Goal: Task Accomplishment & Management: Manage account settings

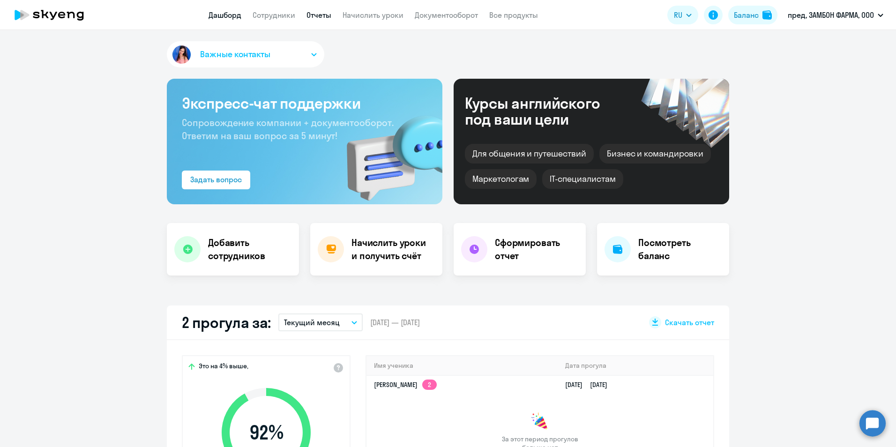
click at [329, 19] on link "Отчеты" at bounding box center [318, 14] width 25 height 9
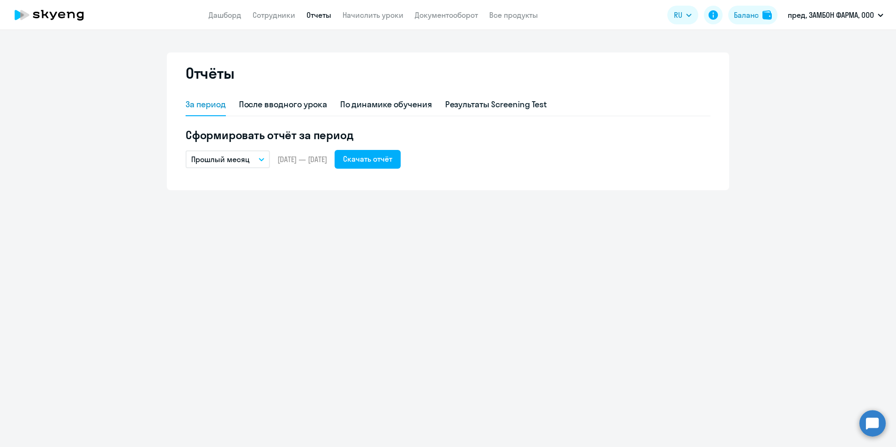
click at [260, 157] on button "Прошлый месяц" at bounding box center [228, 159] width 84 height 18
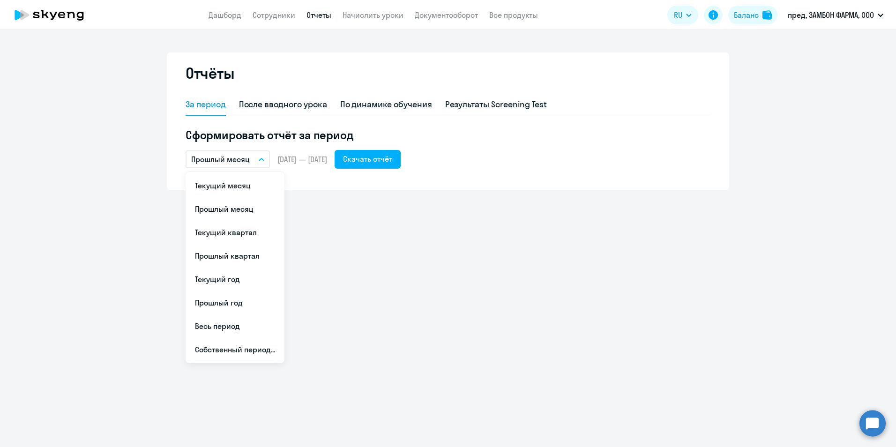
click at [316, 202] on div "Отчёты За период После вводного урока По динамике обучения Результаты Screening…" at bounding box center [448, 238] width 896 height 417
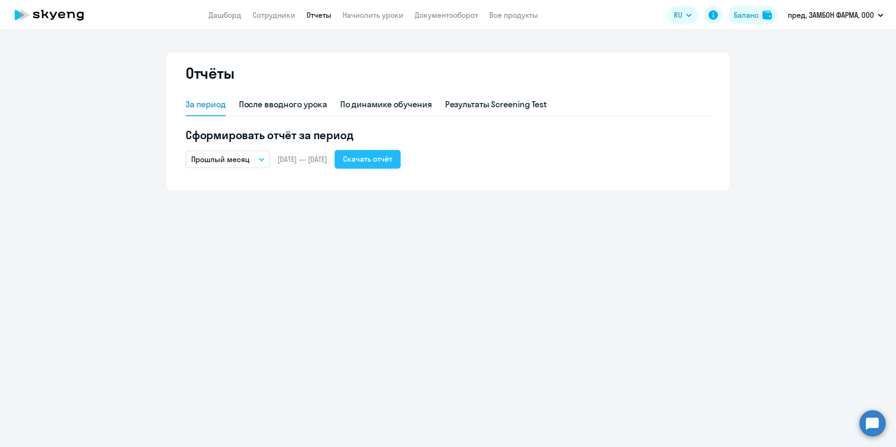
click at [381, 160] on div "Скачать отчёт" at bounding box center [367, 158] width 49 height 11
click at [389, 160] on div "Скачать отчёт" at bounding box center [367, 158] width 49 height 11
click at [272, 14] on link "Сотрудники" at bounding box center [274, 14] width 43 height 9
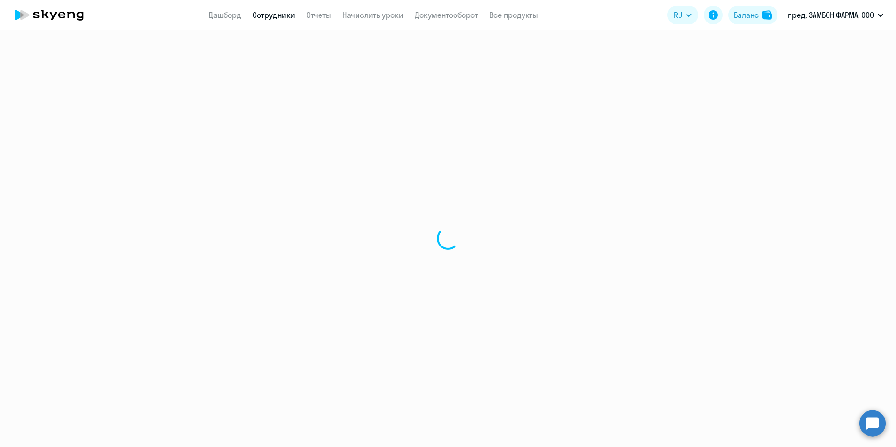
select select "30"
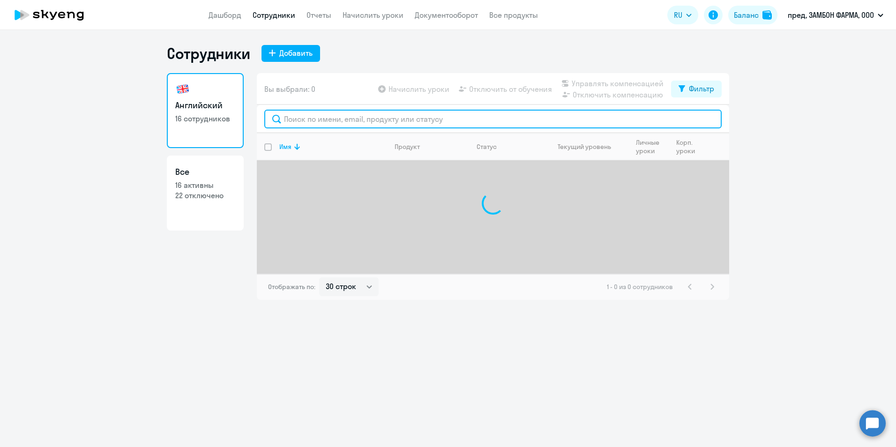
click at [325, 123] on input "text" at bounding box center [492, 119] width 457 height 19
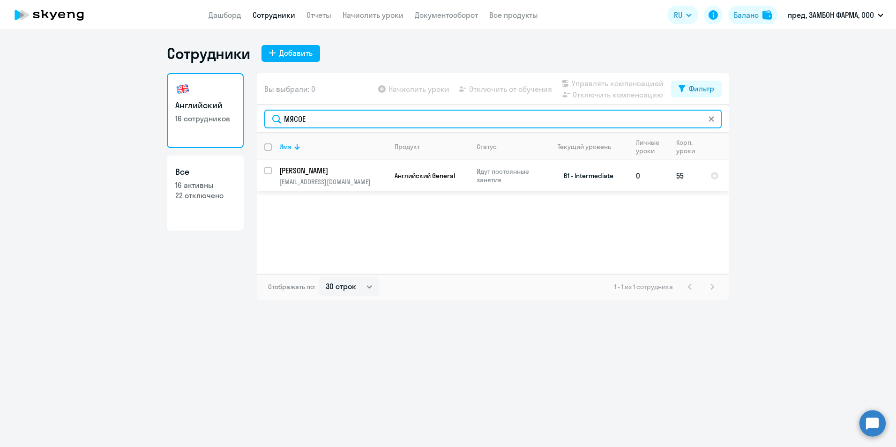
type input "МЯСОЕ"
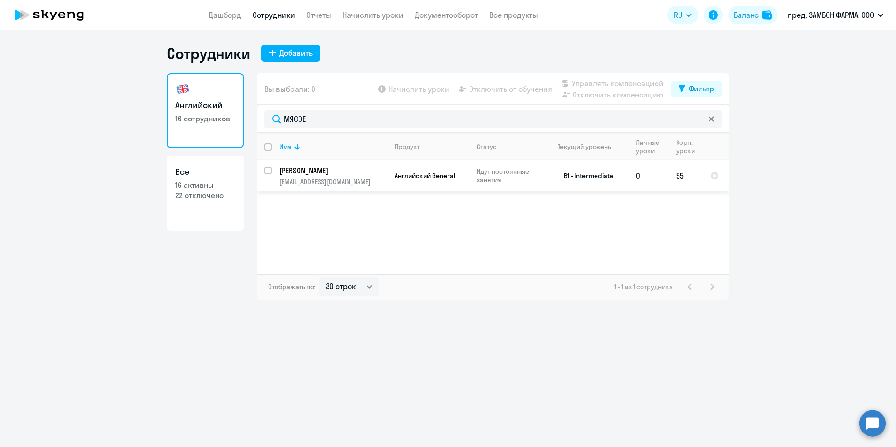
click at [322, 170] on p "[PERSON_NAME]" at bounding box center [332, 170] width 106 height 10
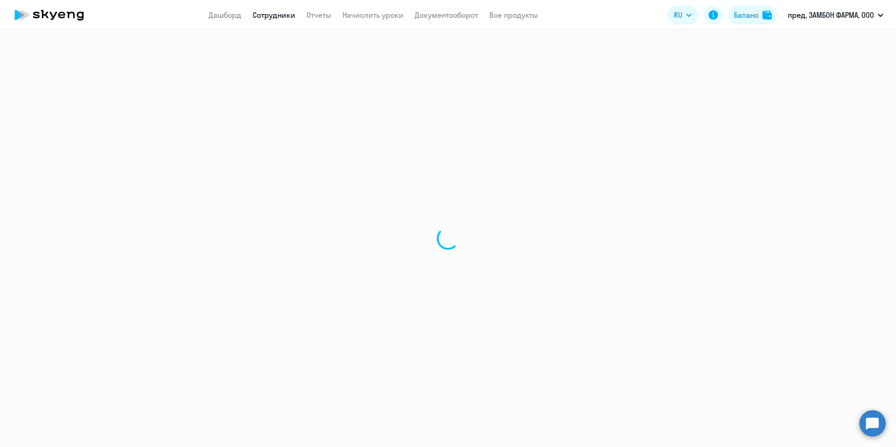
select select "english"
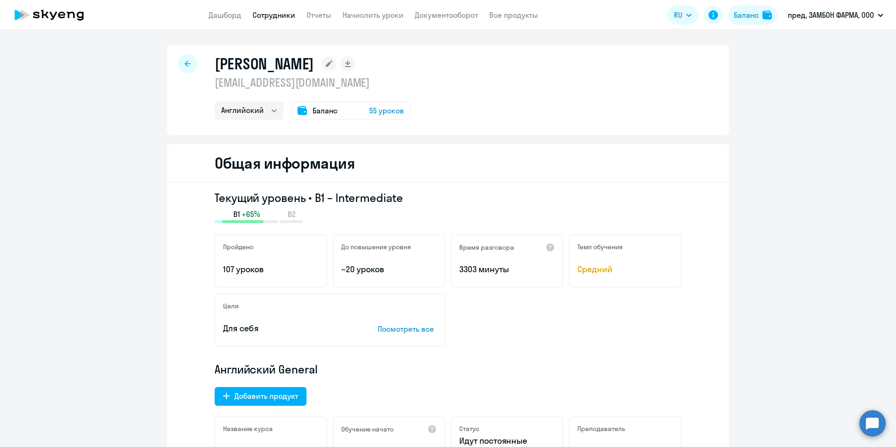
click at [867, 426] on circle at bounding box center [872, 423] width 26 height 26
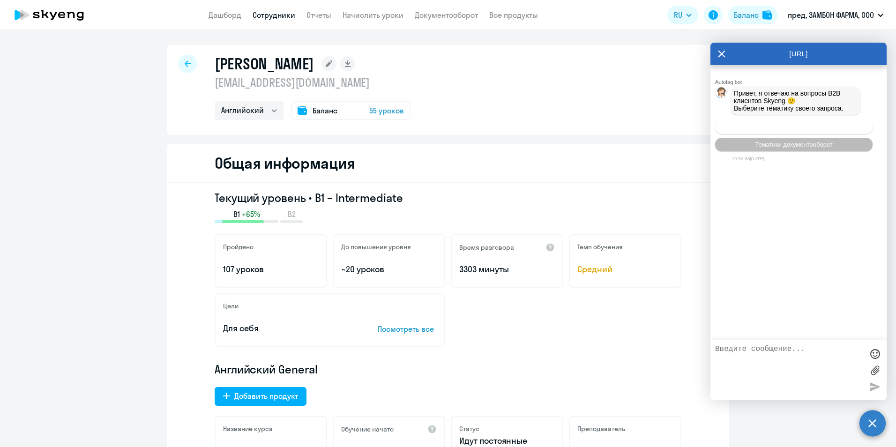
click at [776, 130] on span "Операционное сопровождение" at bounding box center [794, 127] width 88 height 7
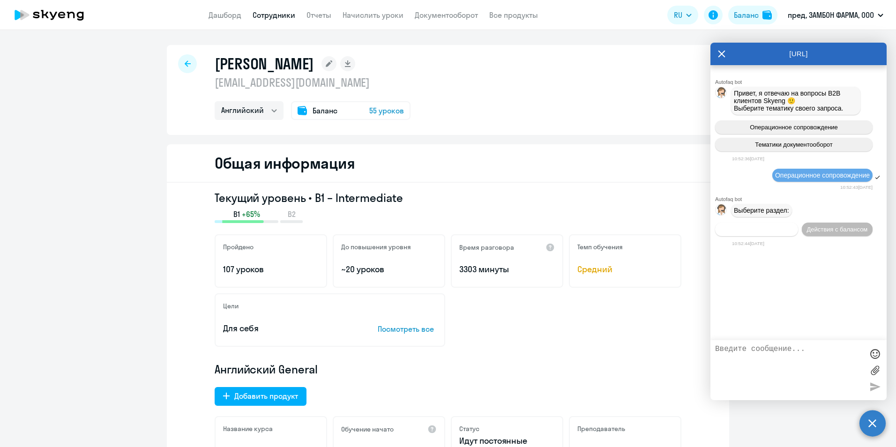
click at [765, 233] on span "Действия по сотрудникам" at bounding box center [756, 229] width 73 height 7
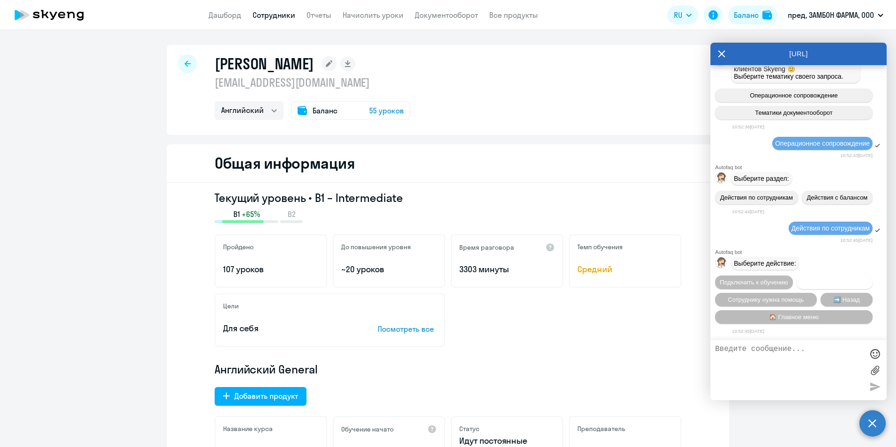
click at [831, 283] on button "Отключить от обучения" at bounding box center [835, 283] width 76 height 14
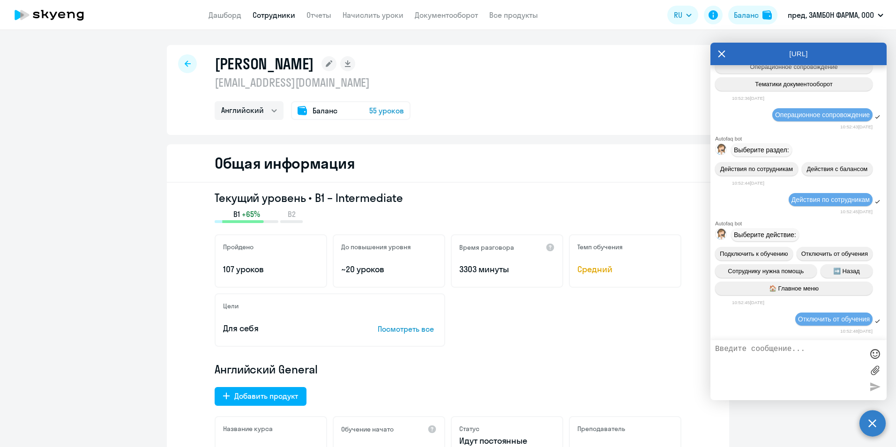
scroll to position [191, 0]
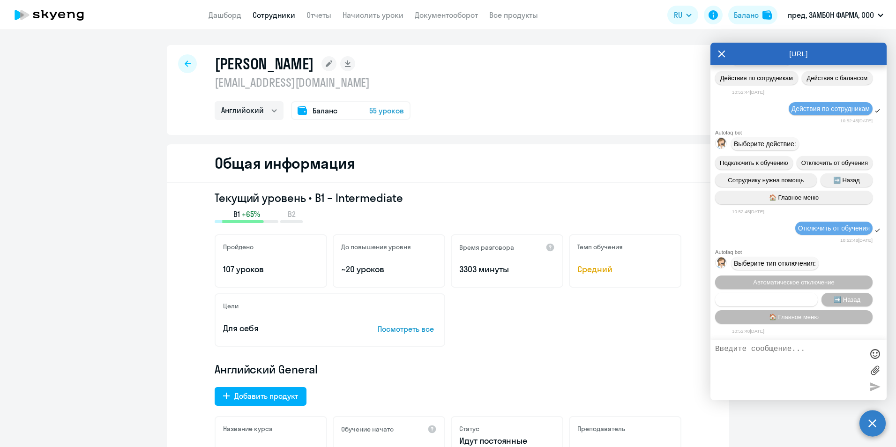
click at [799, 296] on span "Запланировать отключение" at bounding box center [766, 299] width 78 height 7
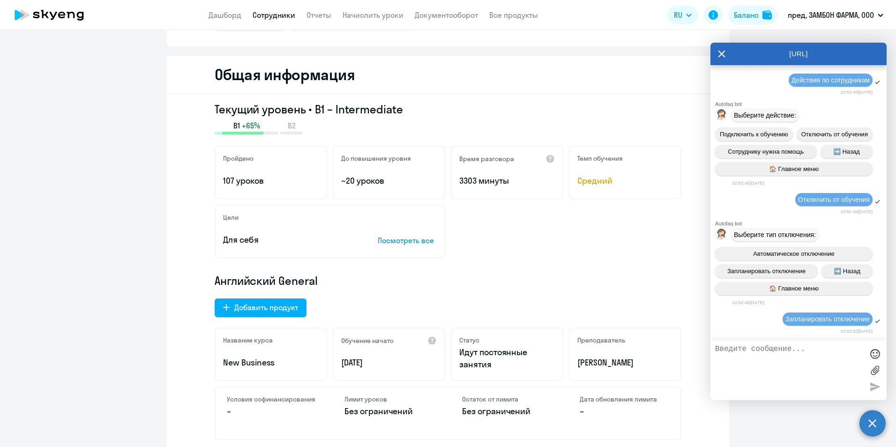
scroll to position [94, 0]
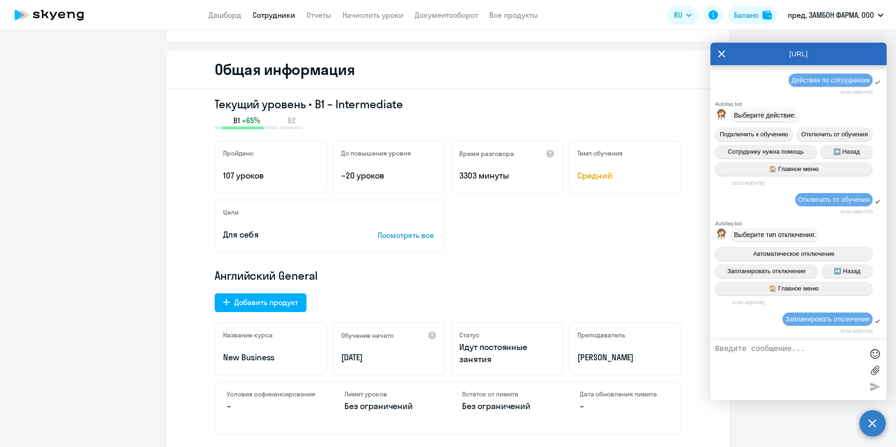
click at [787, 319] on span "Запланировать отключение" at bounding box center [827, 318] width 84 height 7
click at [652, 221] on div "Цели Для себя Посмотреть все" at bounding box center [448, 226] width 467 height 53
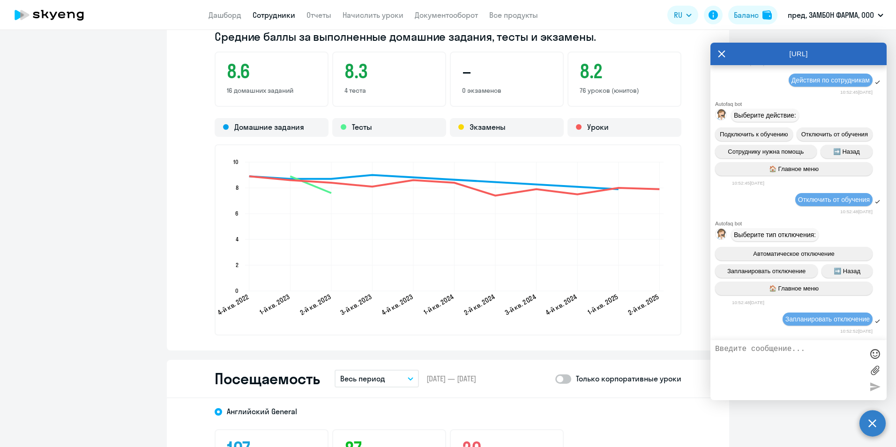
scroll to position [890, 0]
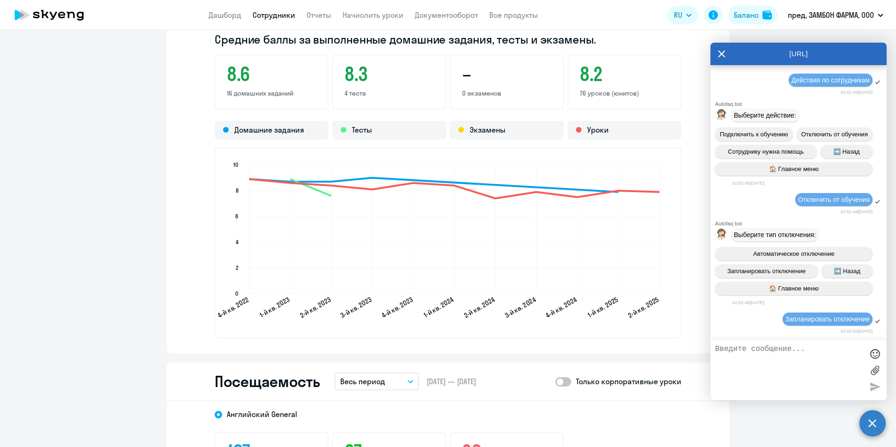
click at [719, 51] on icon at bounding box center [721, 54] width 7 height 7
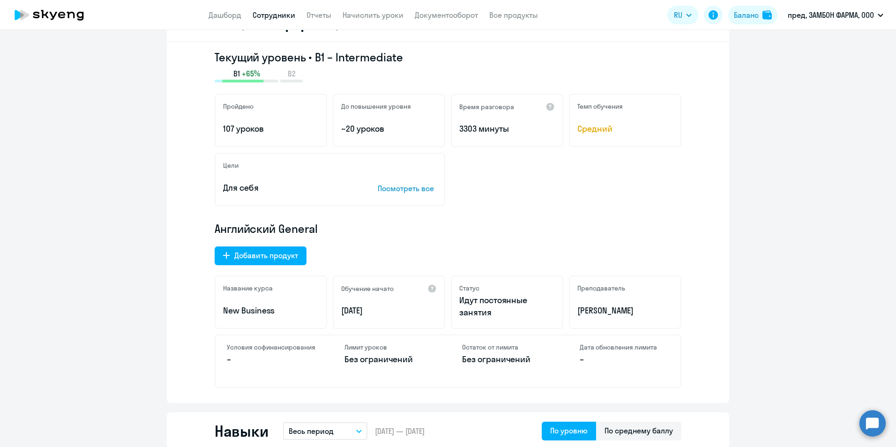
scroll to position [0, 0]
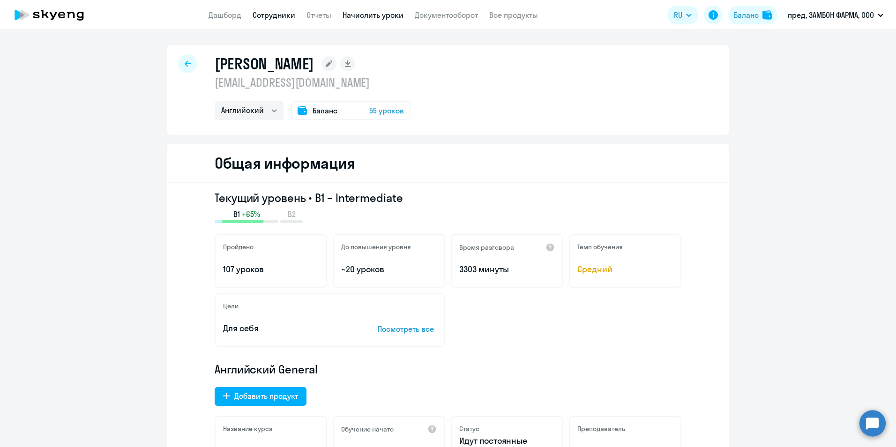
click at [358, 13] on link "Начислить уроки" at bounding box center [373, 14] width 61 height 9
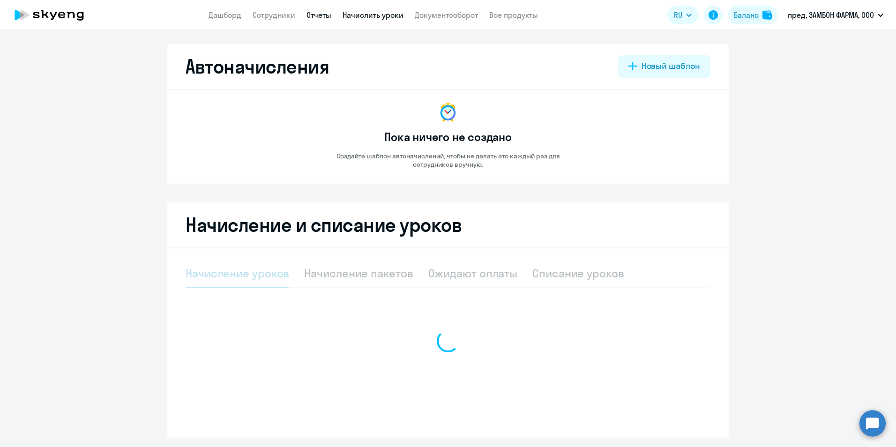
select select "10"
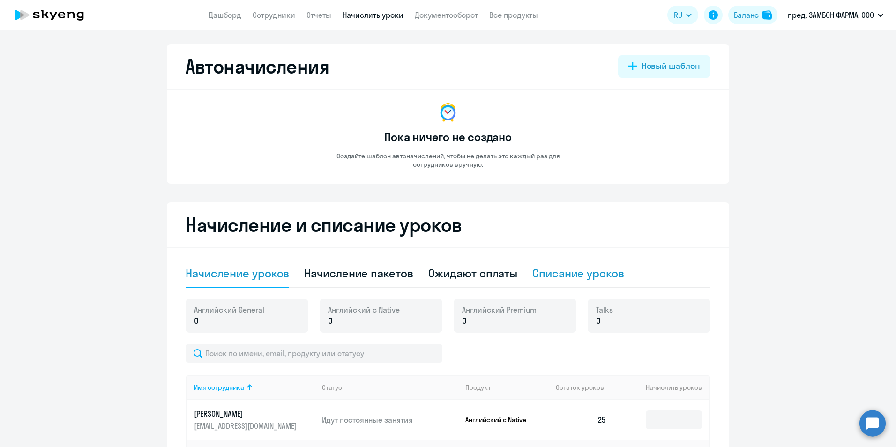
click at [581, 276] on div "Списание уроков" at bounding box center [578, 273] width 92 height 15
select select "10"
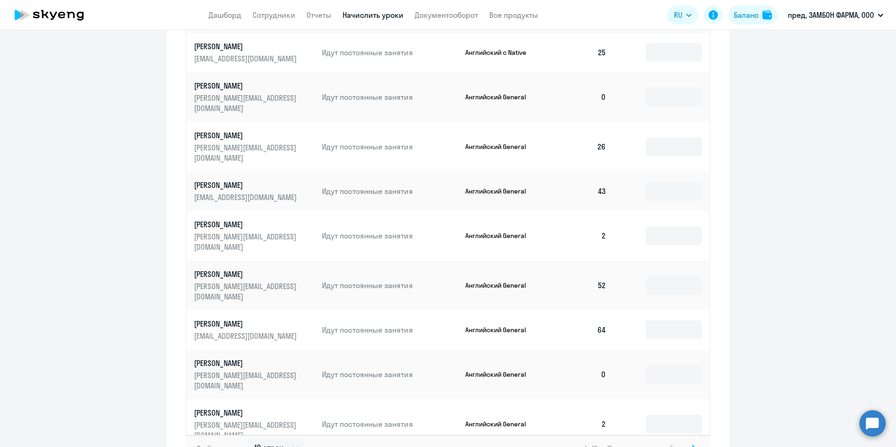
scroll to position [381, 0]
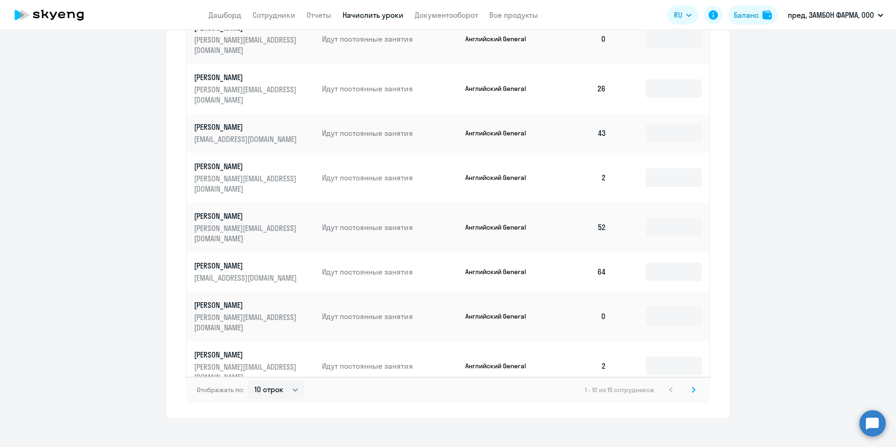
click at [601, 391] on td "55" at bounding box center [581, 410] width 66 height 39
click at [642, 391] on td at bounding box center [662, 410] width 96 height 39
click at [252, 399] on link "Мясоедова Екатерина mirem@inbox.ru" at bounding box center [254, 410] width 120 height 22
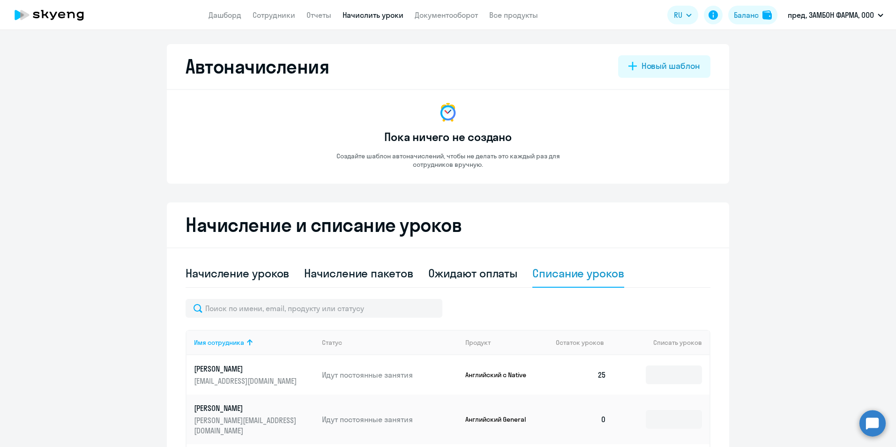
select select "english"
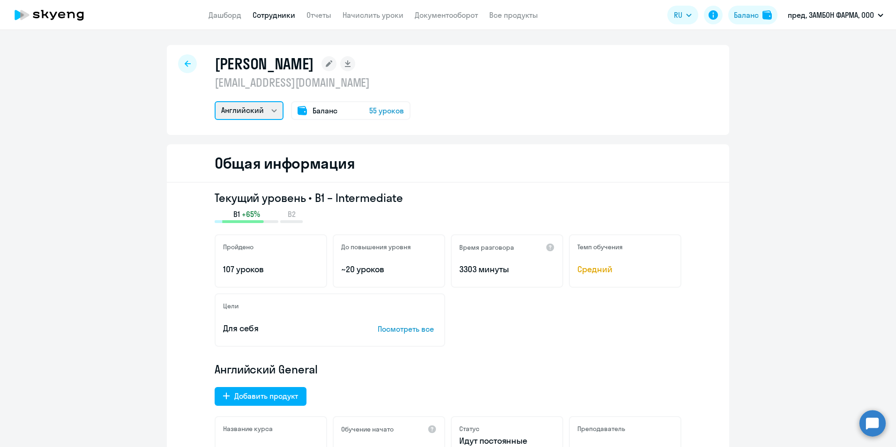
click at [274, 115] on select "Английский" at bounding box center [249, 110] width 69 height 19
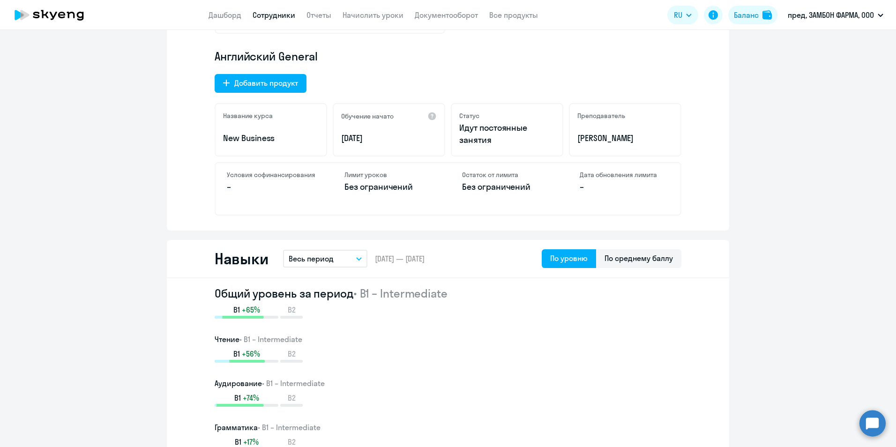
scroll to position [365, 0]
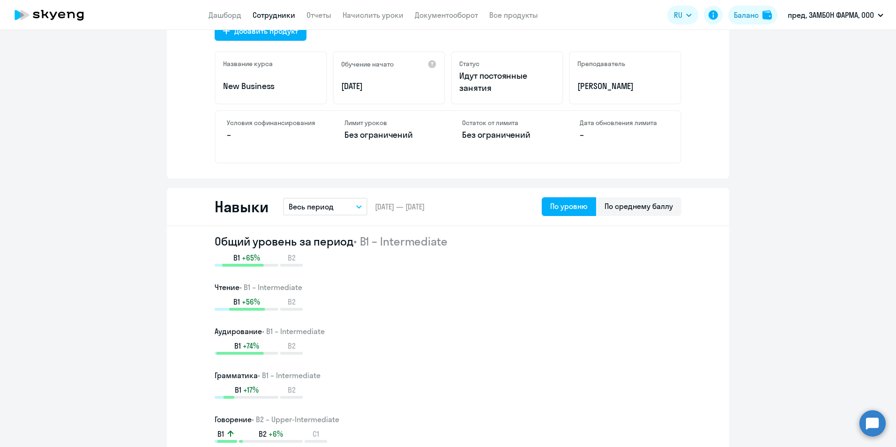
click at [875, 426] on circle at bounding box center [872, 423] width 26 height 26
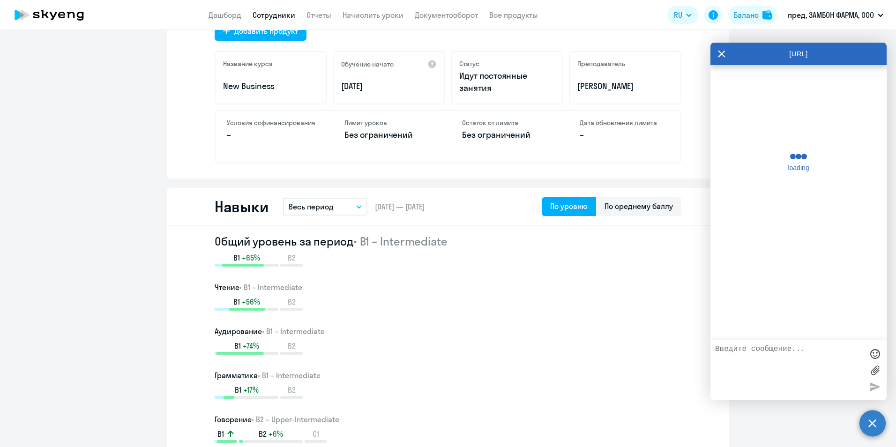
scroll to position [216, 0]
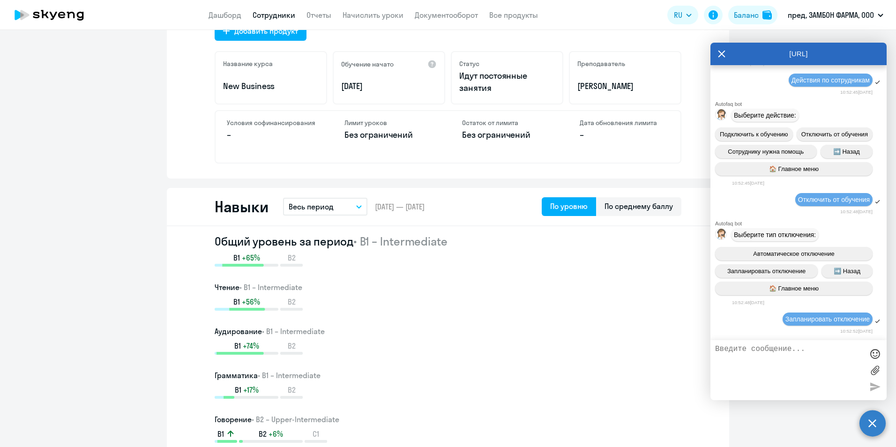
click at [772, 352] on textarea at bounding box center [789, 370] width 148 height 51
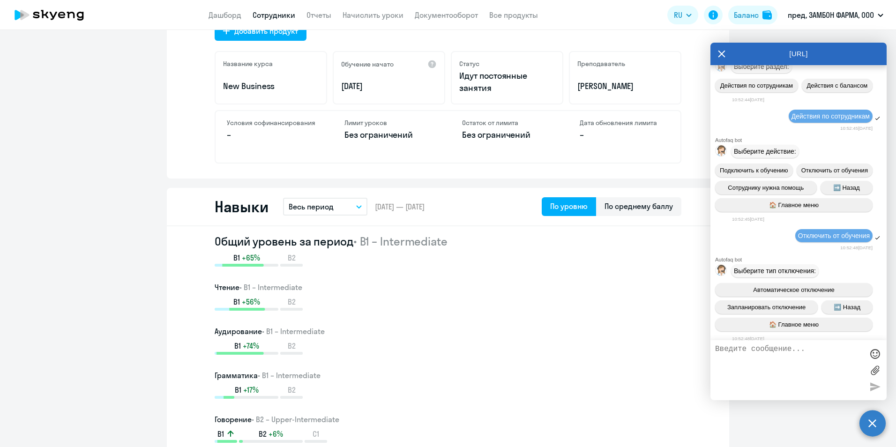
scroll to position [220, 0]
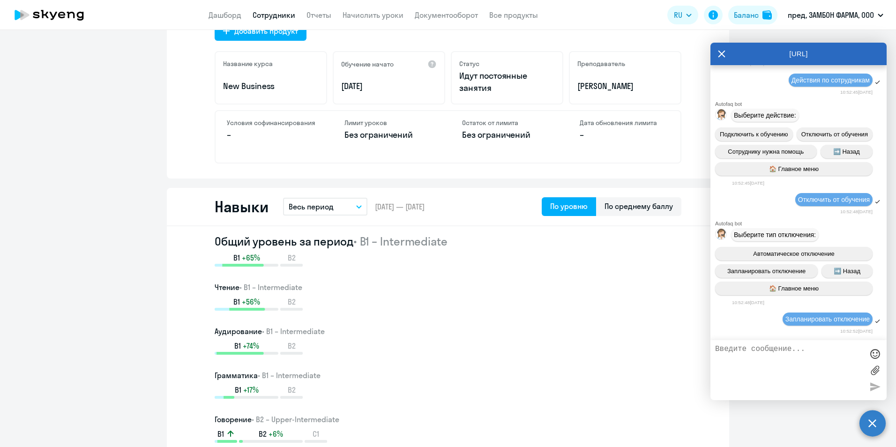
click at [791, 316] on span "Запланировать отключение" at bounding box center [827, 318] width 84 height 7
click at [745, 357] on textarea at bounding box center [789, 370] width 148 height 51
type textarea "КАК ОТКЛЮЧИТЬ СОТРУДНИКУ ЗАНЯТИЯ?"
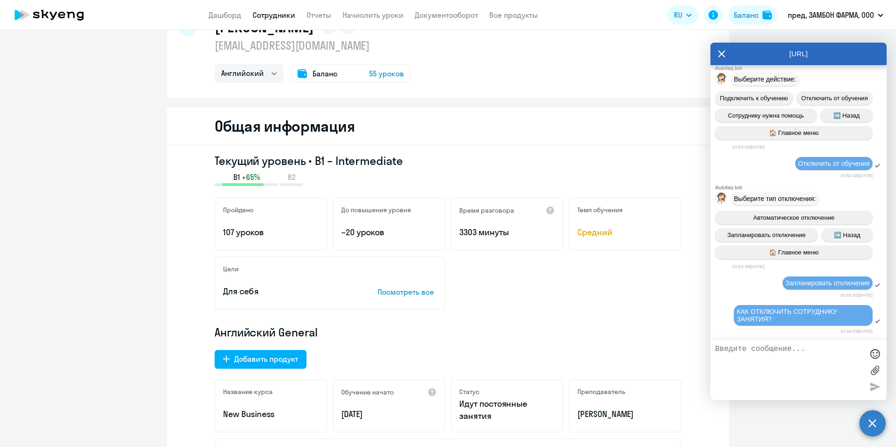
scroll to position [0, 0]
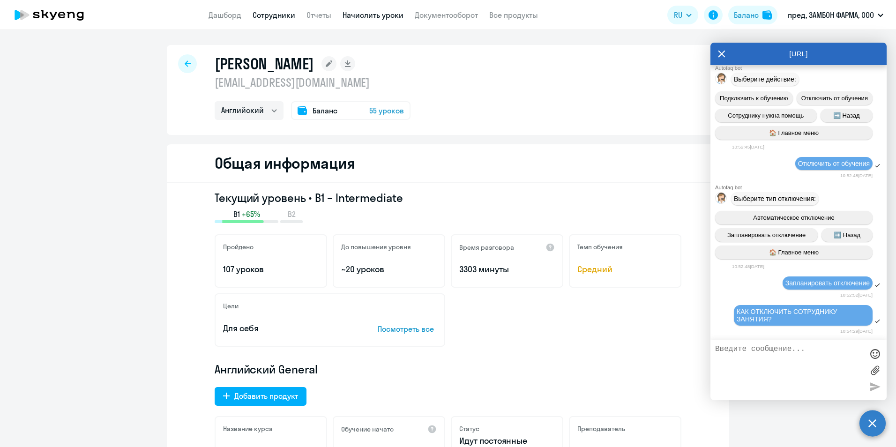
click at [371, 17] on link "Начислить уроки" at bounding box center [373, 14] width 61 height 9
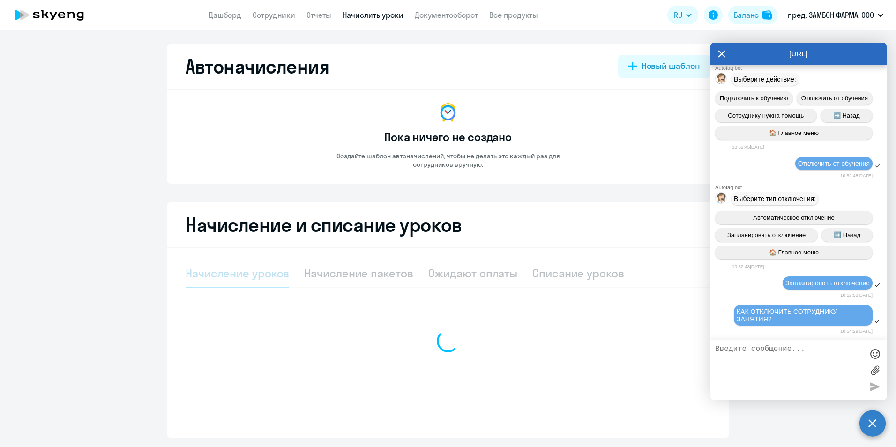
select select "10"
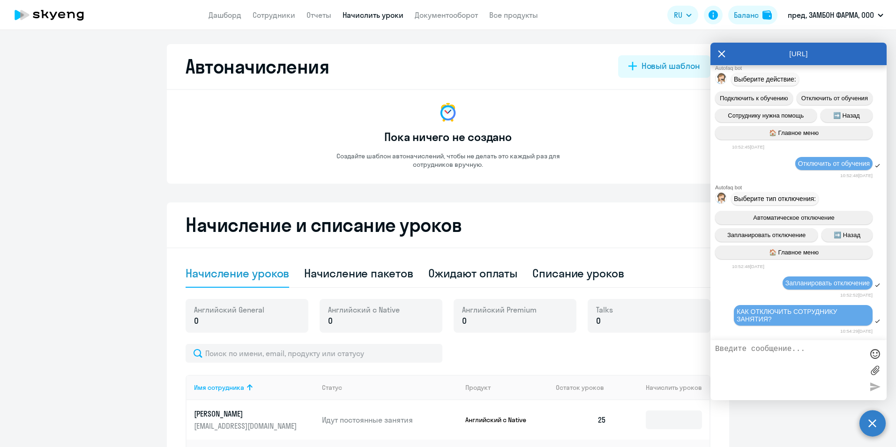
click at [718, 52] on icon at bounding box center [721, 54] width 7 height 22
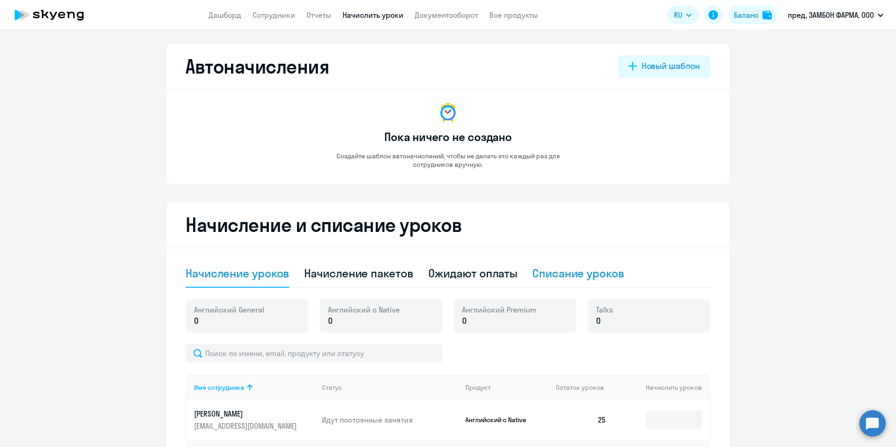
click at [570, 271] on div "Списание уроков" at bounding box center [578, 273] width 92 height 15
select select "10"
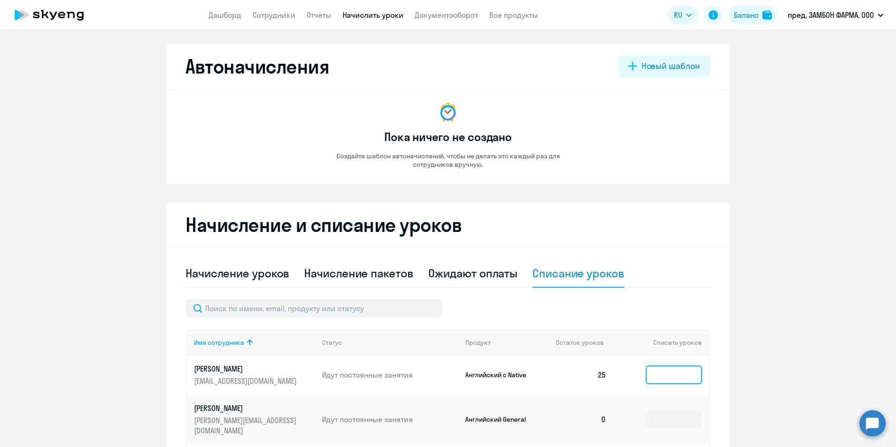
click at [664, 372] on input at bounding box center [674, 375] width 56 height 19
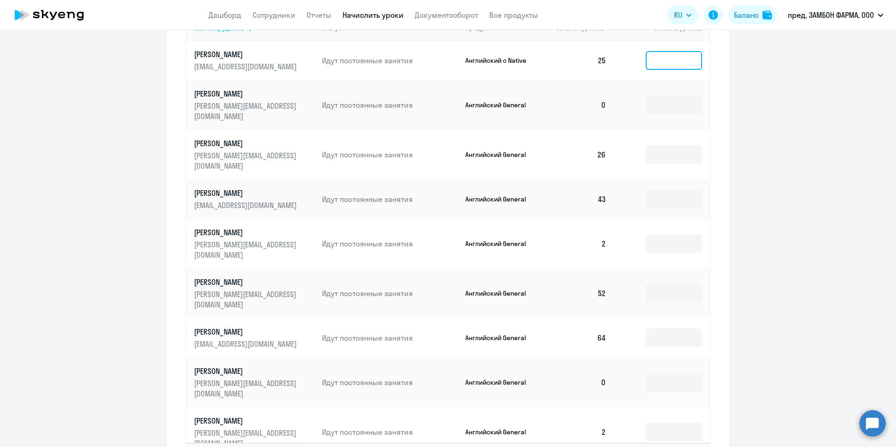
scroll to position [381, 0]
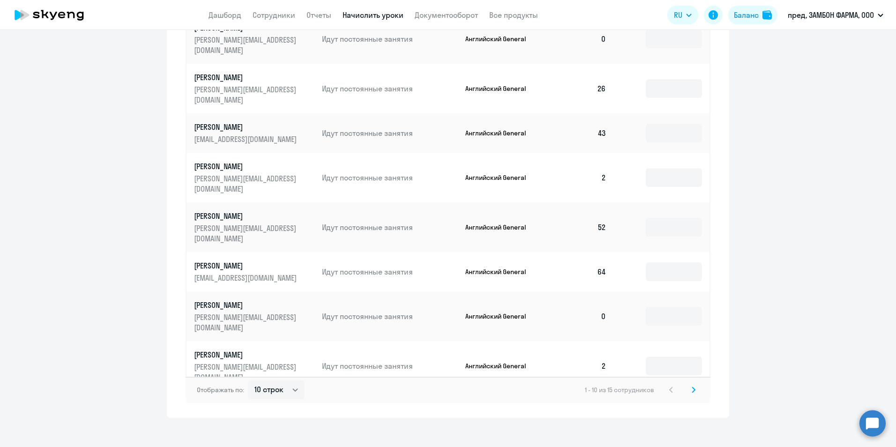
click at [651, 401] on input at bounding box center [674, 410] width 56 height 19
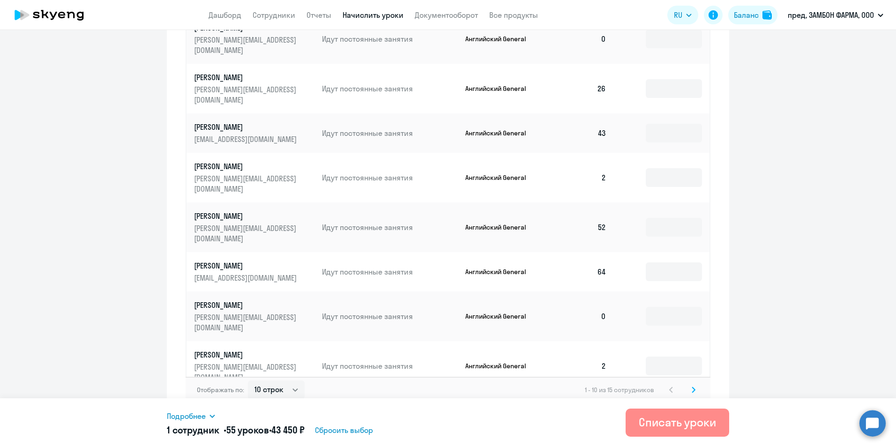
type input "55"
click at [660, 422] on div "Списать уроки" at bounding box center [677, 422] width 77 height 15
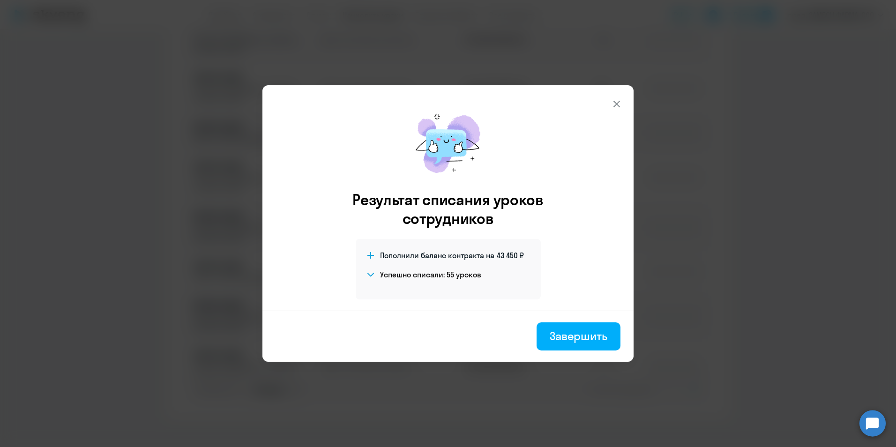
click at [584, 340] on div "Завершить" at bounding box center [579, 336] width 58 height 15
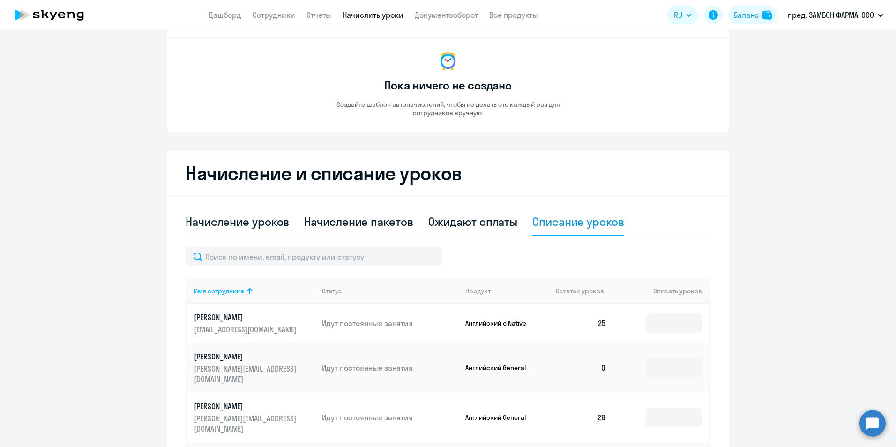
scroll to position [0, 0]
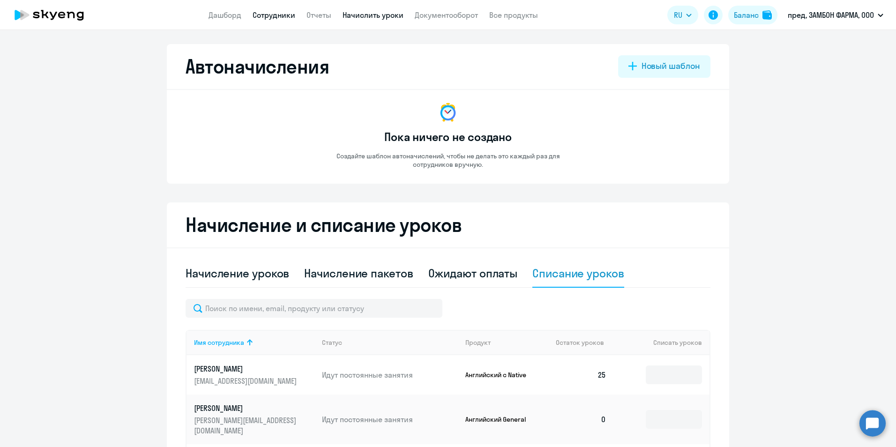
click at [269, 11] on link "Сотрудники" at bounding box center [274, 14] width 43 height 9
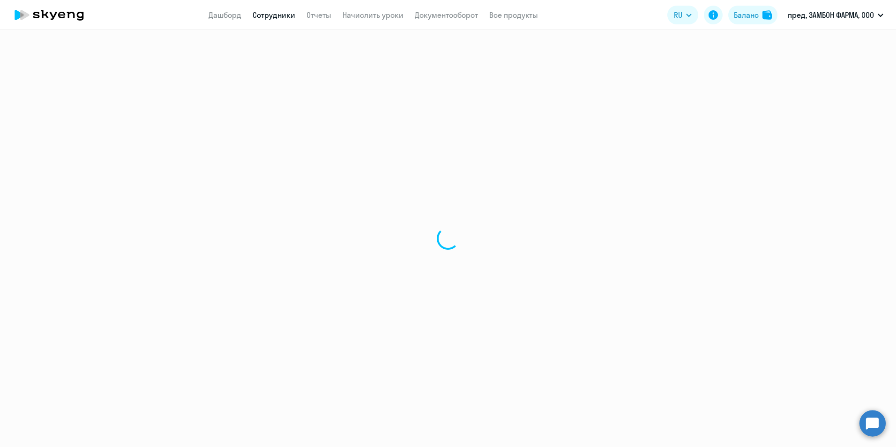
select select "30"
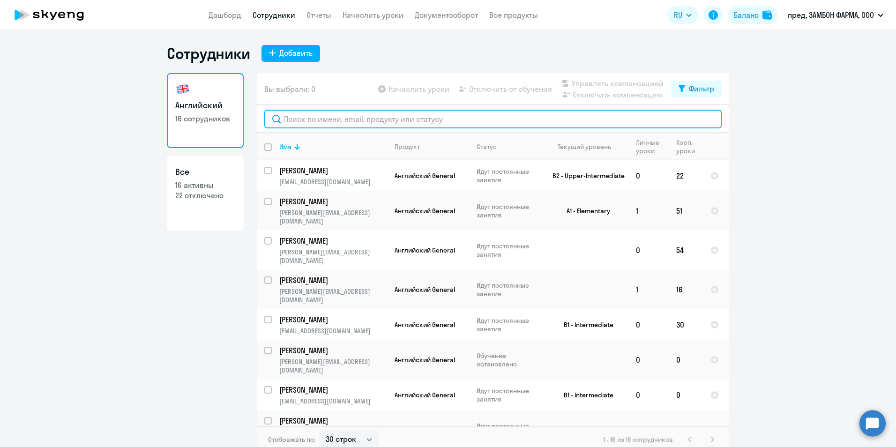
click at [312, 122] on input "text" at bounding box center [492, 119] width 457 height 19
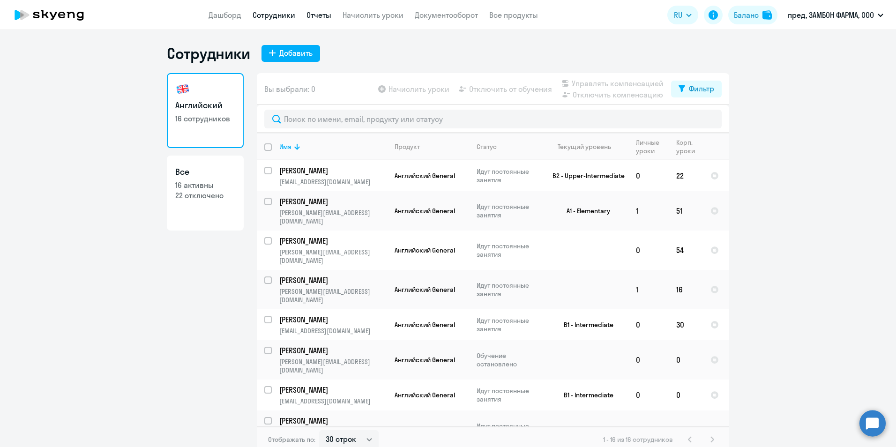
click at [322, 15] on link "Отчеты" at bounding box center [318, 14] width 25 height 9
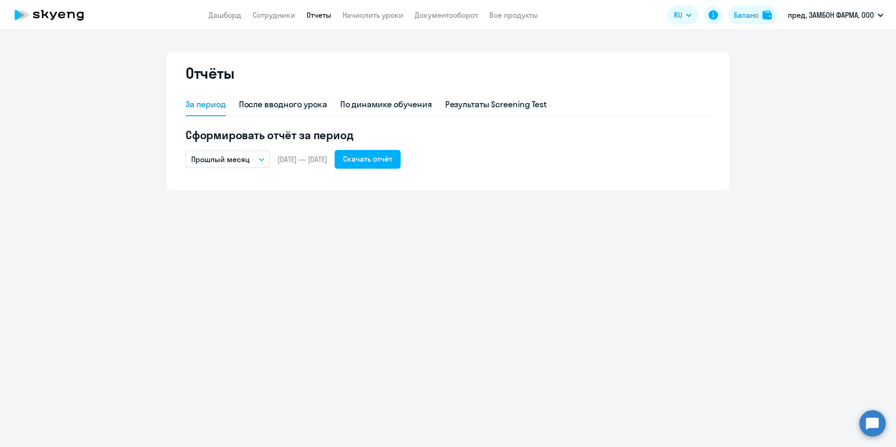
click at [262, 162] on button "Прошлый месяц" at bounding box center [228, 159] width 84 height 18
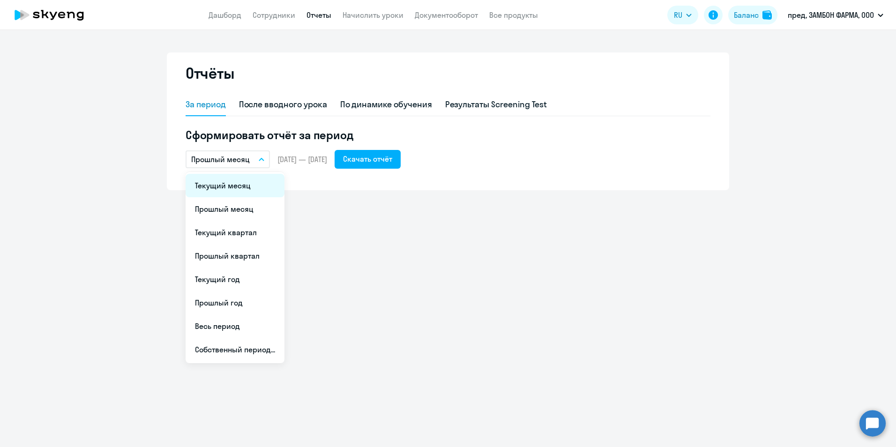
click at [239, 191] on li "Текущий месяц" at bounding box center [235, 185] width 99 height 23
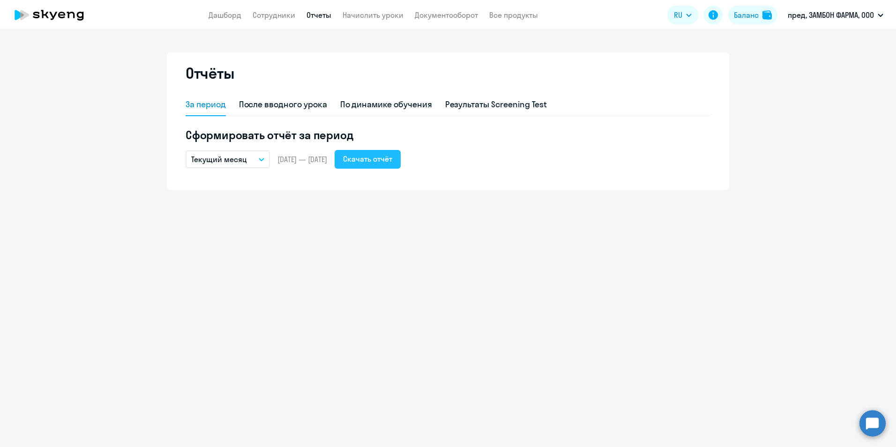
click at [387, 155] on div "Скачать отчёт" at bounding box center [367, 158] width 49 height 11
click at [874, 424] on circle at bounding box center [872, 423] width 26 height 26
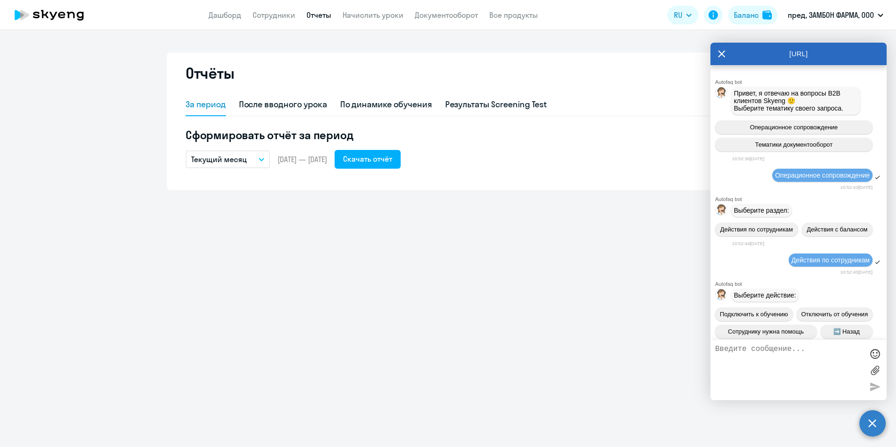
click at [876, 388] on div at bounding box center [875, 370] width 14 height 51
click at [632, 236] on div "Отчёты За период После вводного урока По динамике обучения Результаты Screening…" at bounding box center [448, 238] width 896 height 417
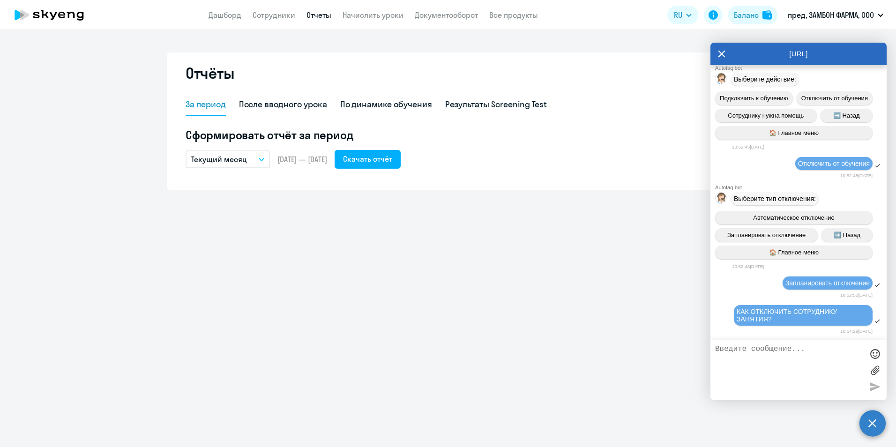
scroll to position [256, 0]
click at [278, 19] on link "Сотрудники" at bounding box center [274, 14] width 43 height 9
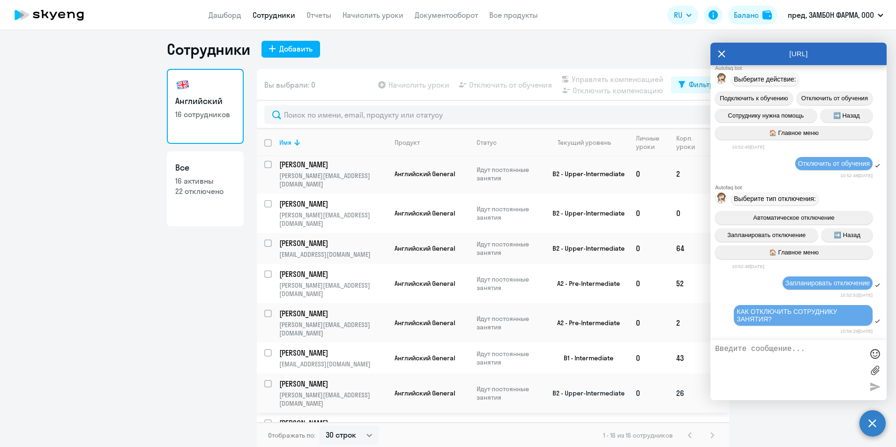
scroll to position [6, 0]
click at [719, 52] on icon at bounding box center [721, 54] width 7 height 7
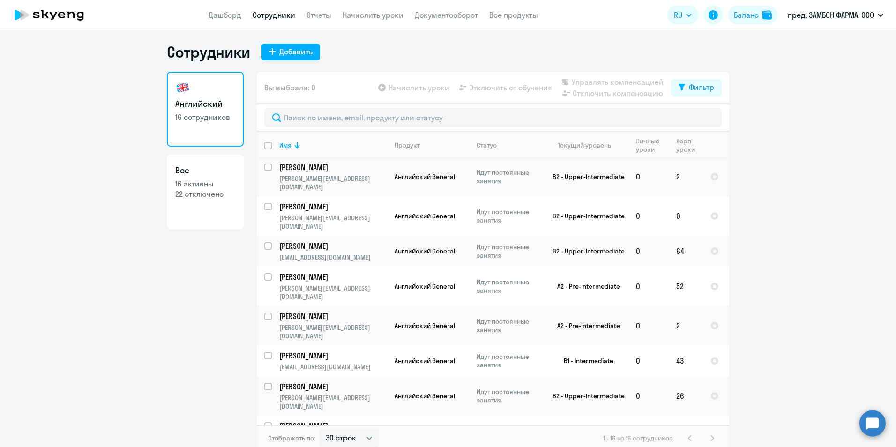
scroll to position [0, 0]
click at [480, 90] on app-table-action-button "Отключить от обучения" at bounding box center [504, 88] width 95 height 11
click at [478, 86] on app-table-action-button "Отключить от обучения" at bounding box center [504, 88] width 95 height 11
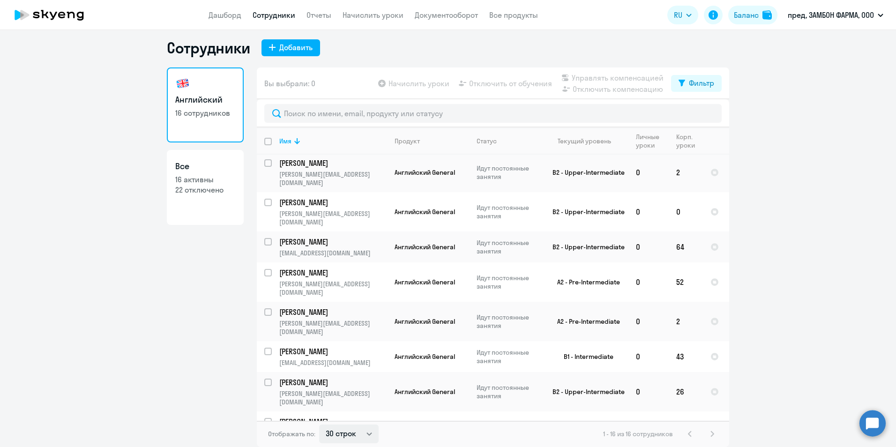
drag, startPoint x: 383, startPoint y: 435, endPoint x: 361, endPoint y: 431, distance: 22.4
click at [379, 436] on div "Отображать по: 30 строк 50 строк 100 строк 1 - 16 из 16 сотрудников" at bounding box center [493, 434] width 472 height 26
click at [361, 431] on select "30 строк 50 строк 100 строк" at bounding box center [349, 434] width 60 height 19
select select "100"
click at [319, 425] on select "30 строк 50 строк 100 строк" at bounding box center [349, 434] width 60 height 19
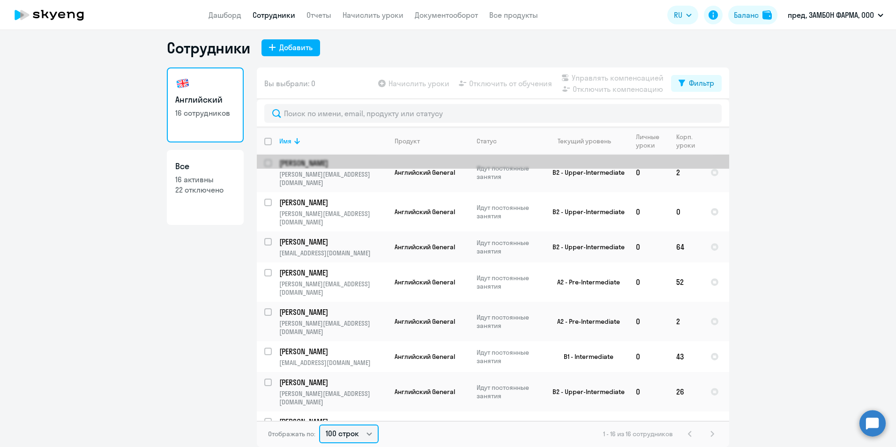
scroll to position [0, 0]
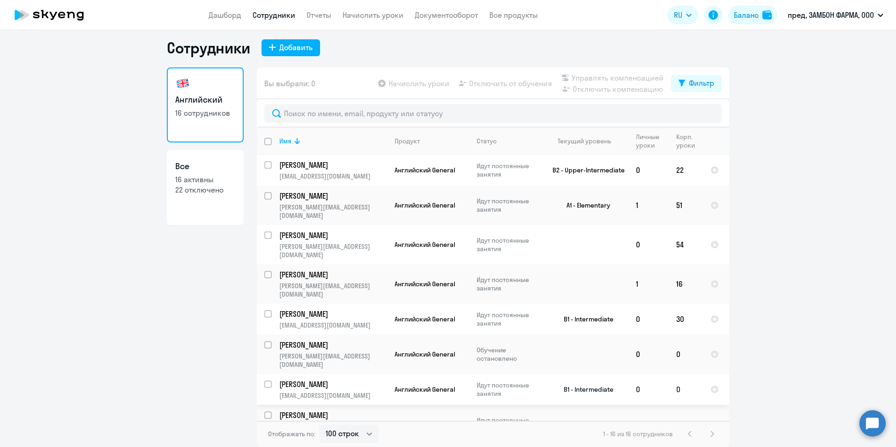
click at [267, 381] on input "select row 8720782" at bounding box center [273, 390] width 19 height 19
checkbox input "true"
click at [498, 85] on span "Отключить от обучения" at bounding box center [510, 83] width 83 height 11
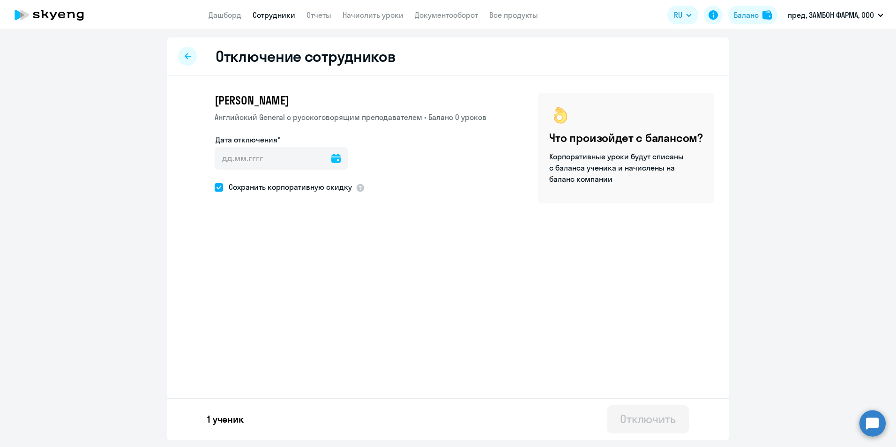
click at [331, 157] on icon at bounding box center [335, 158] width 9 height 9
click at [302, 301] on span "26" at bounding box center [302, 302] width 17 height 17
type input "26.09.2025"
type input "26.9.2025"
click at [659, 425] on div "Отключить" at bounding box center [648, 418] width 56 height 15
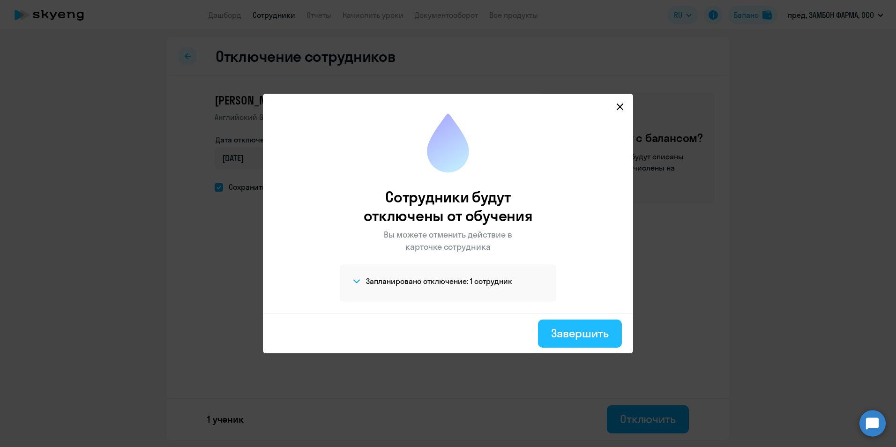
click at [549, 326] on button "Завершить" at bounding box center [580, 334] width 84 height 28
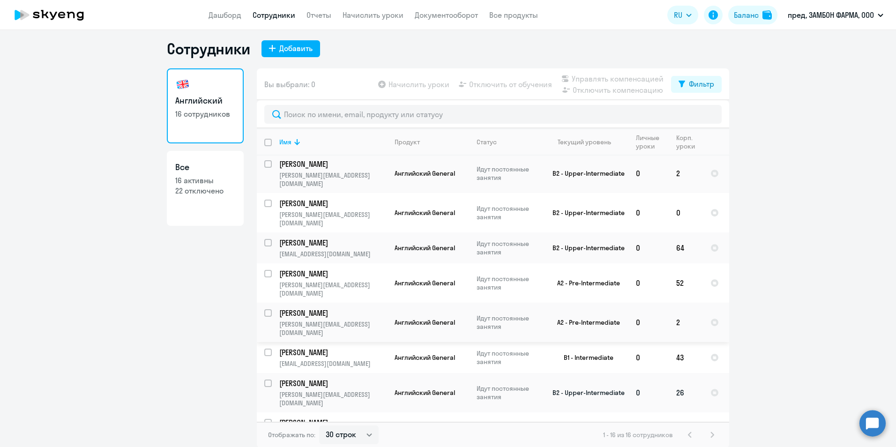
scroll to position [6, 0]
click at [366, 434] on select "30 строк 50 строк 100 строк" at bounding box center [349, 434] width 60 height 19
select select "100"
click at [319, 425] on select "30 строк 50 строк 100 строк" at bounding box center [349, 434] width 60 height 19
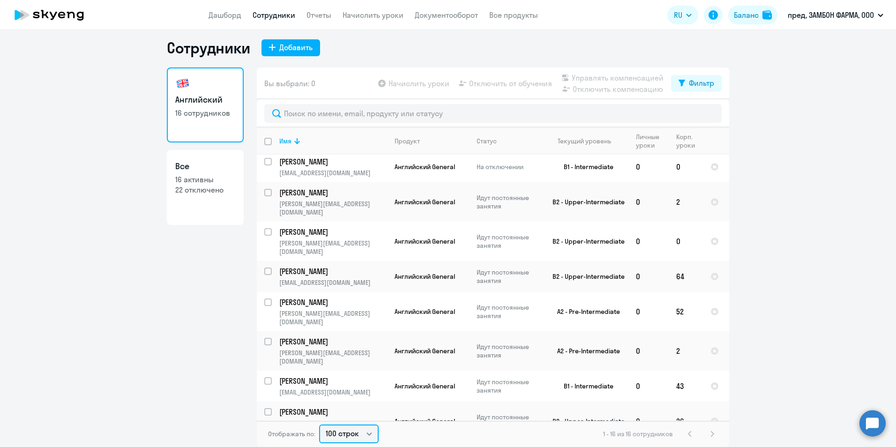
scroll to position [252, 0]
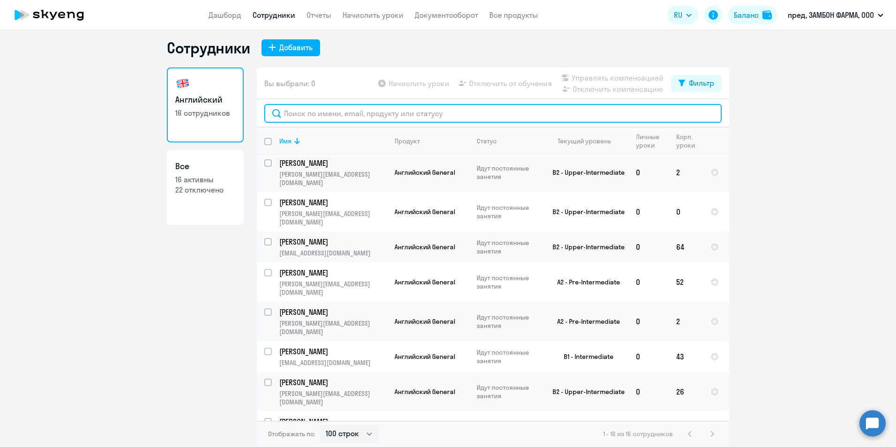
click at [391, 116] on input "text" at bounding box center [492, 113] width 457 height 19
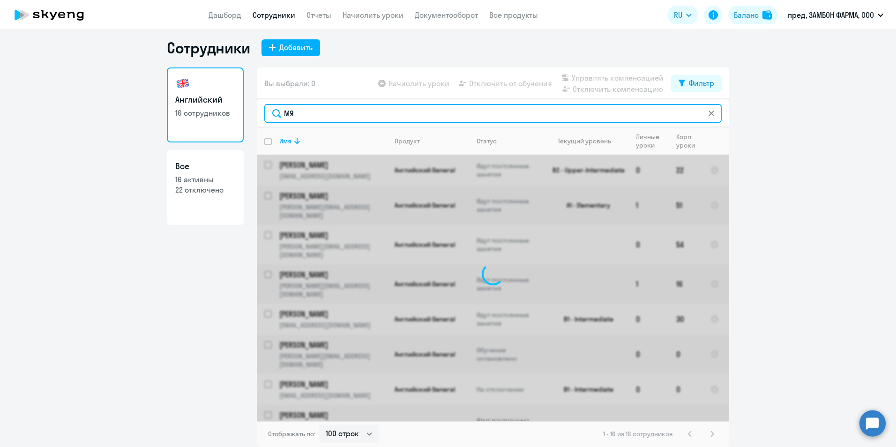
scroll to position [0, 0]
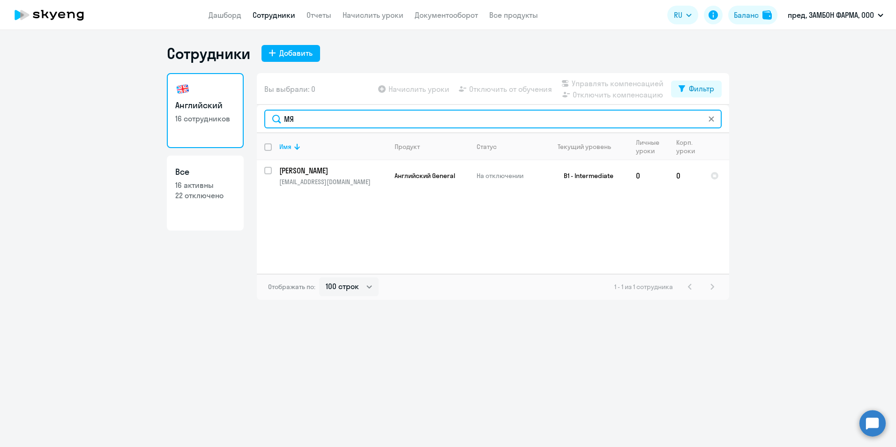
type input "МЯ"
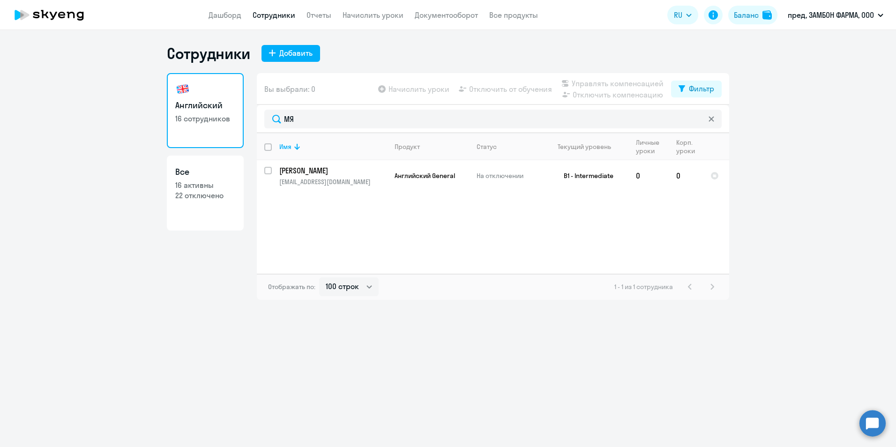
click at [791, 167] on ng-component "Сотрудники Добавить Английский 16 сотрудников Все 16 активны 22 отключено Вы вы…" at bounding box center [448, 172] width 896 height 256
click at [869, 420] on circle at bounding box center [872, 423] width 26 height 26
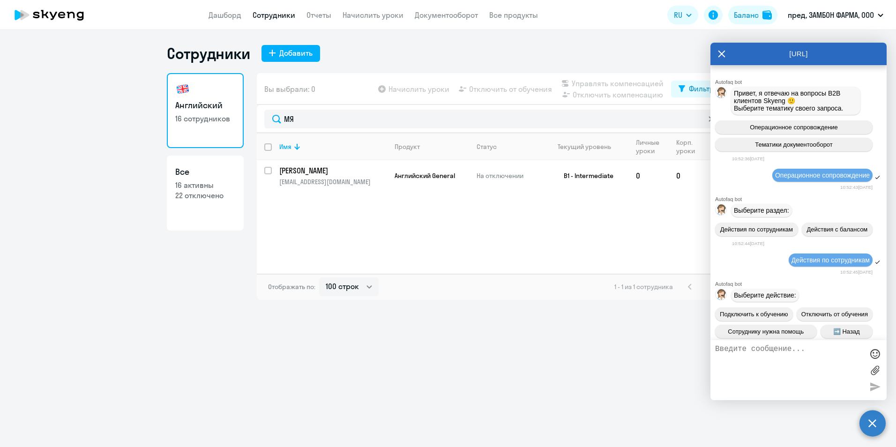
click at [719, 52] on icon at bounding box center [721, 54] width 7 height 22
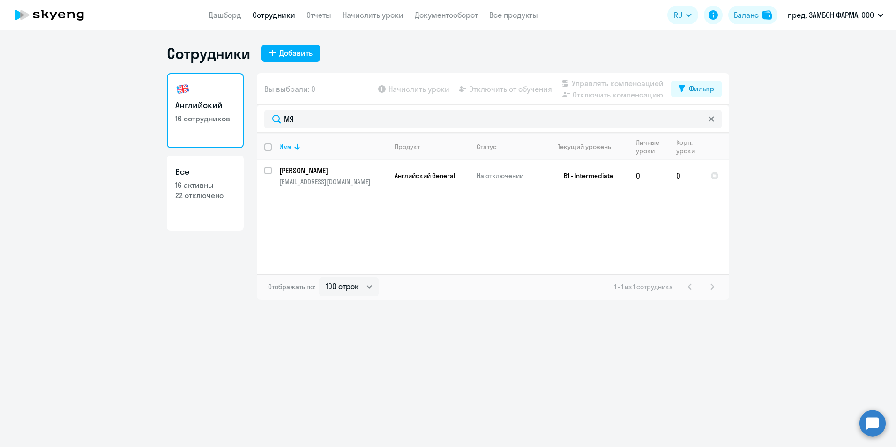
click at [874, 417] on circle at bounding box center [872, 423] width 26 height 26
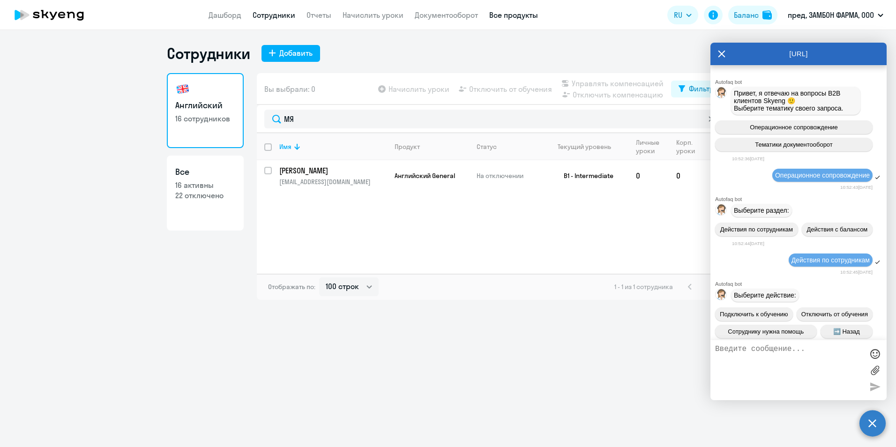
click at [523, 15] on link "Все продукты" at bounding box center [513, 14] width 49 height 9
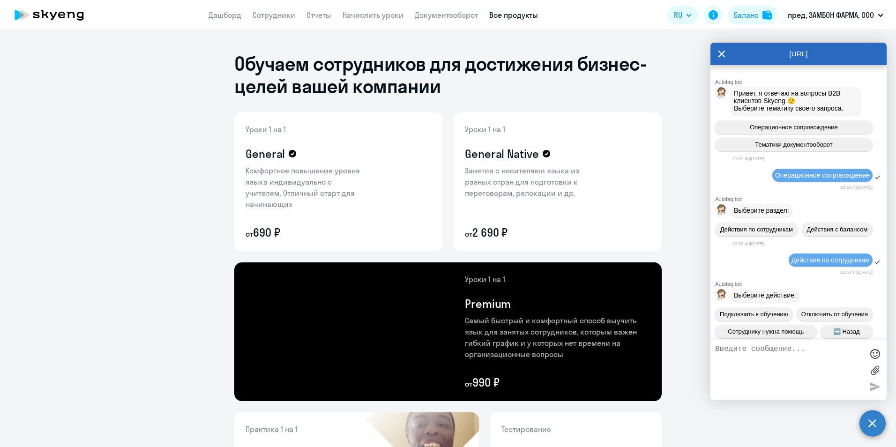
click at [468, 20] on app-menu-item-link "Документооборот" at bounding box center [446, 15] width 63 height 12
click at [463, 15] on link "Документооборот" at bounding box center [446, 14] width 63 height 9
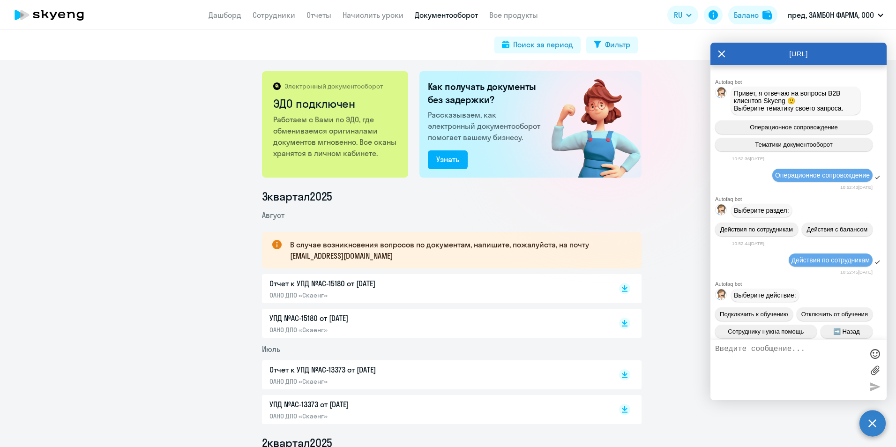
drag, startPoint x: 333, startPoint y: 13, endPoint x: 324, endPoint y: 14, distance: 8.4
click at [332, 13] on nav "Дашборд Сотрудники Отчеты Начислить уроки Документооборот Все продукты" at bounding box center [373, 15] width 329 height 12
click at [321, 14] on link "Отчеты" at bounding box center [318, 14] width 25 height 9
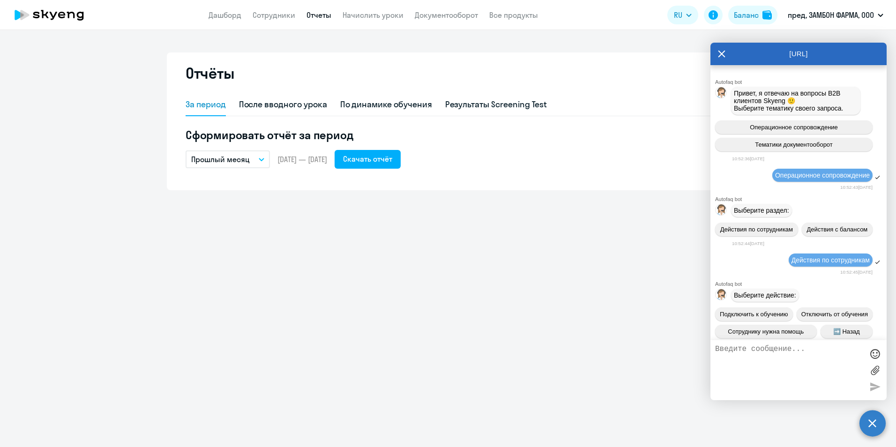
click at [721, 52] on icon at bounding box center [721, 54] width 7 height 7
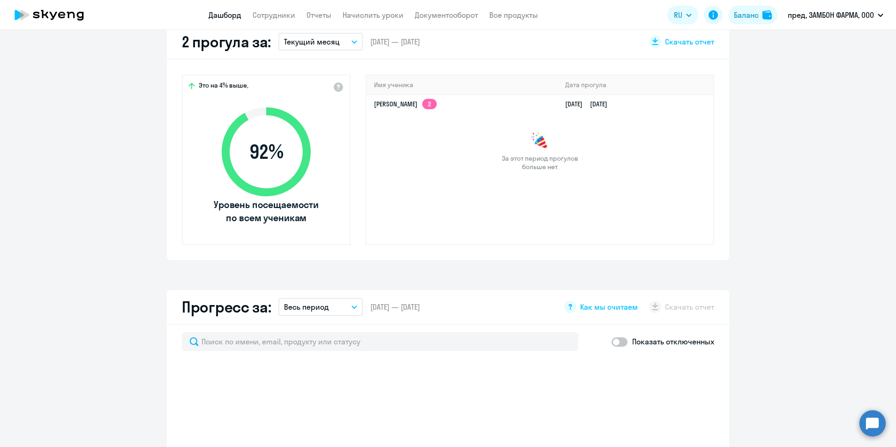
scroll to position [281, 0]
click at [618, 344] on span at bounding box center [620, 341] width 16 height 9
click at [612, 342] on input "checkbox" at bounding box center [611, 341] width 0 height 0
checkbox input "true"
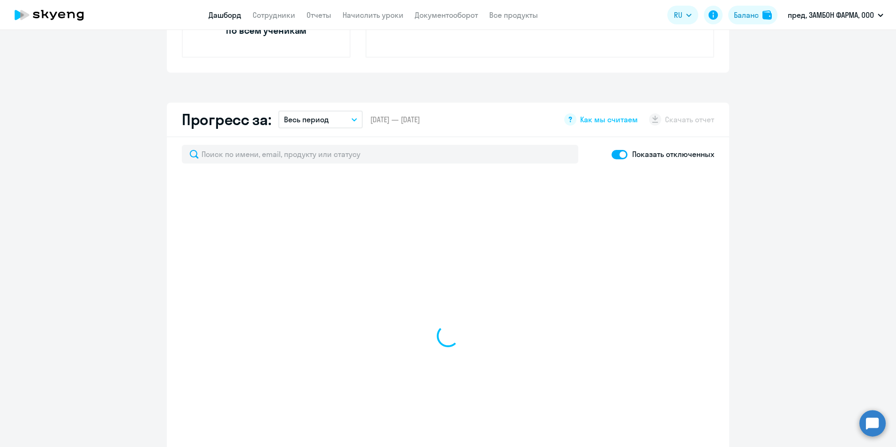
scroll to position [469, 0]
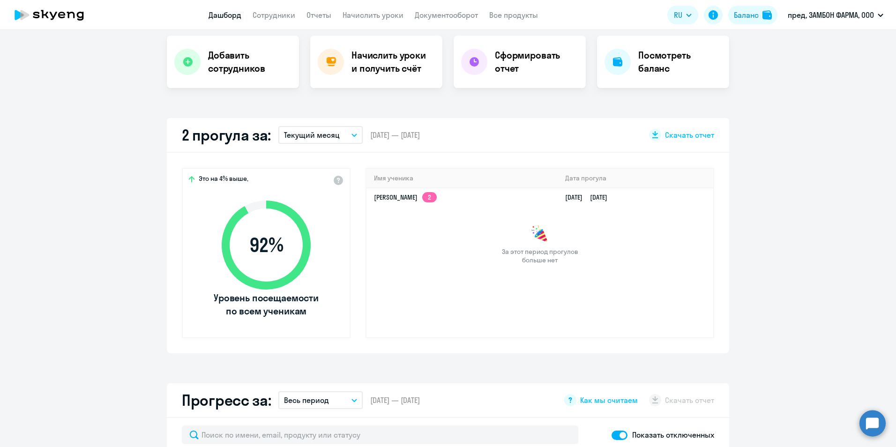
select select "30"
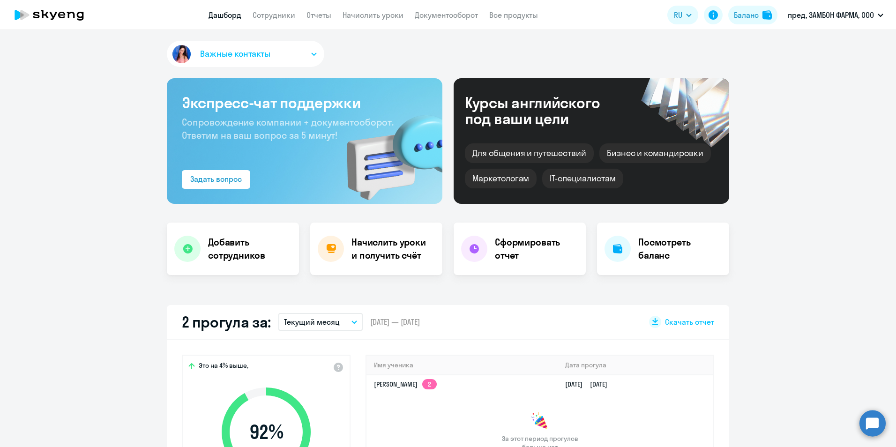
scroll to position [0, 0]
click at [193, 56] on button "Важные контакты" at bounding box center [245, 54] width 157 height 26
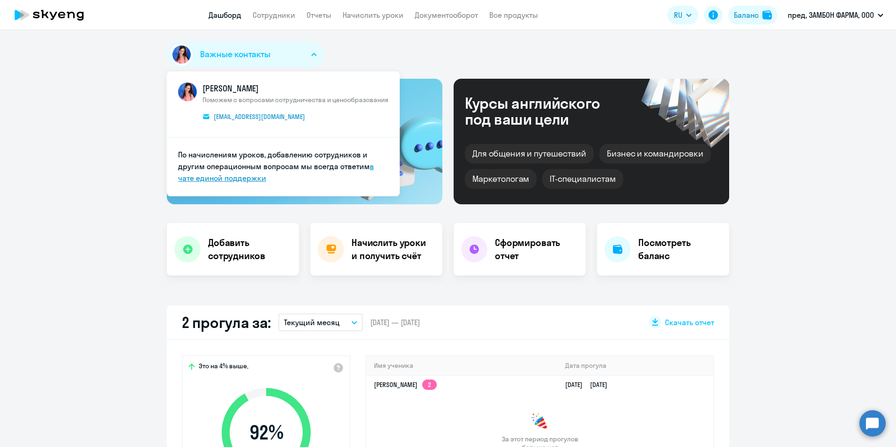
click at [367, 165] on link "в чате единой поддержки" at bounding box center [276, 172] width 196 height 21
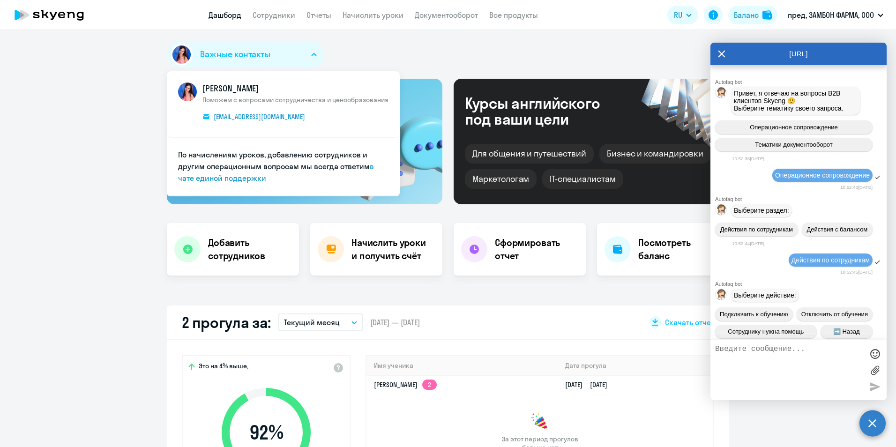
scroll to position [330, 0]
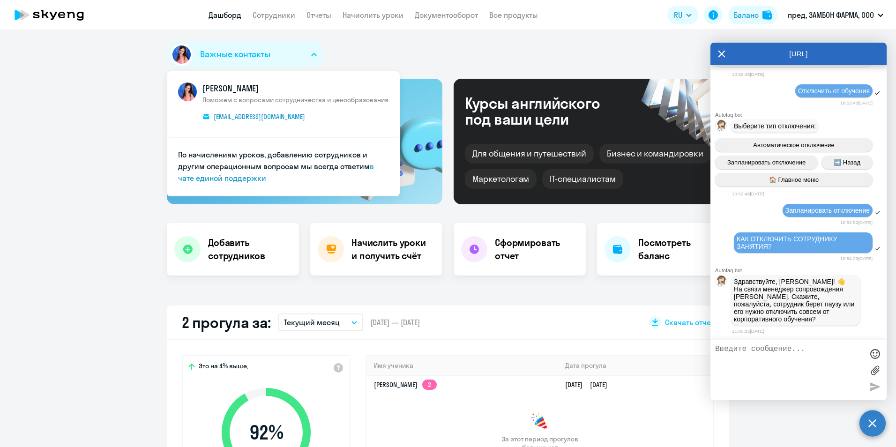
click at [786, 346] on textarea at bounding box center [789, 370] width 148 height 51
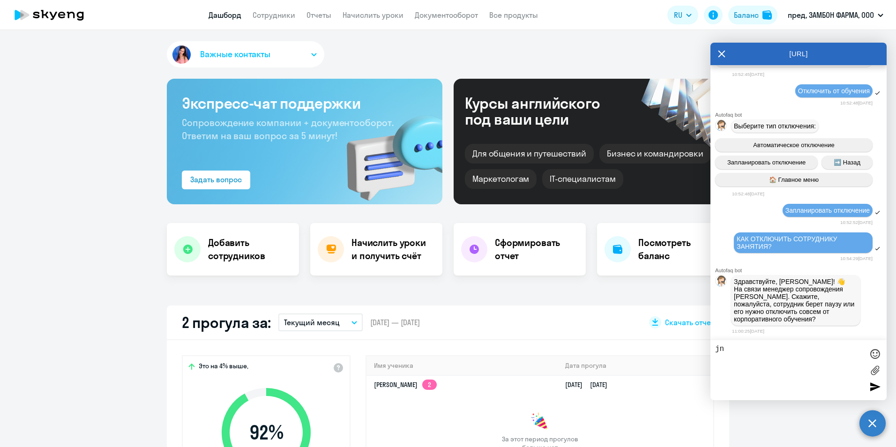
type textarea "j"
type textarea "т"
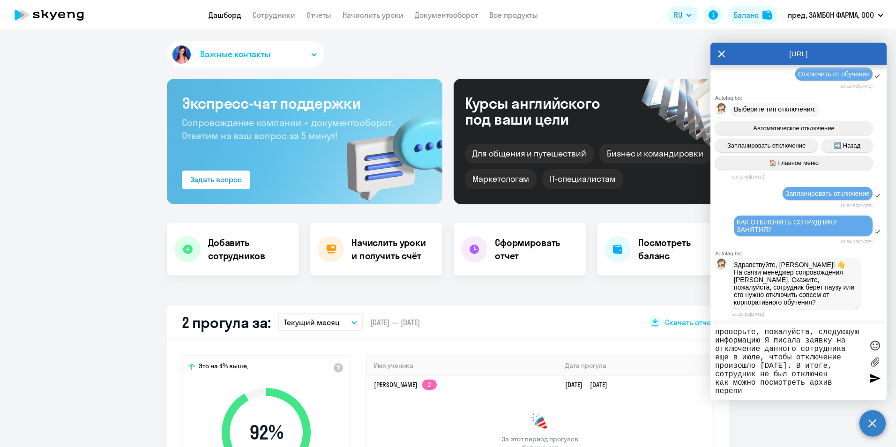
scroll to position [8, 0]
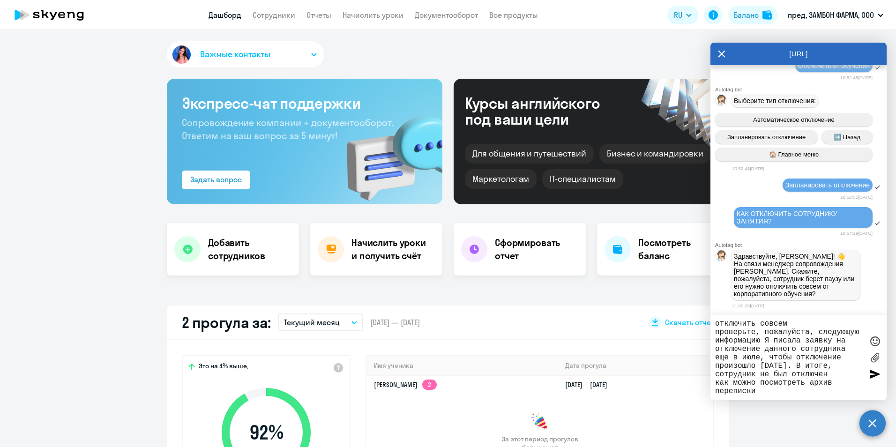
type textarea "отключить совсем проверьте, пожалуйста, следующую информацию Я писала заявку на…"
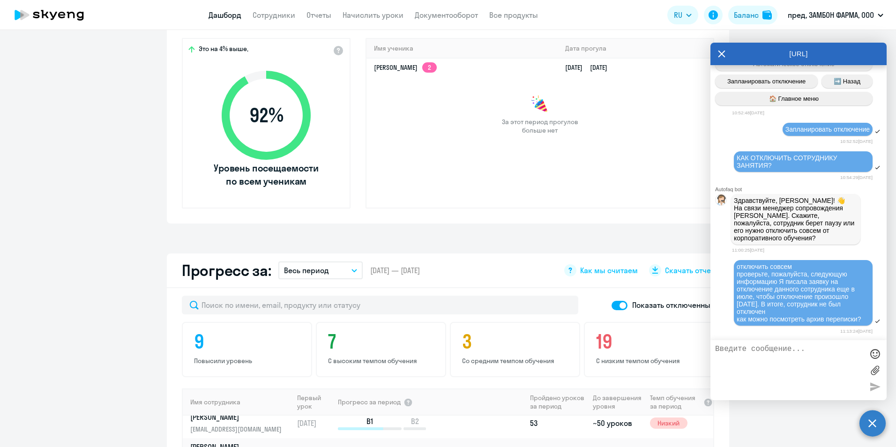
scroll to position [187, 0]
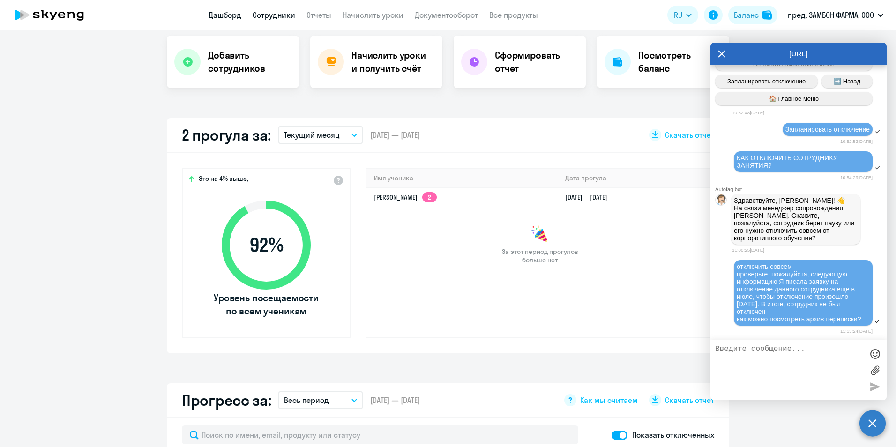
click at [259, 14] on link "Сотрудники" at bounding box center [274, 14] width 43 height 9
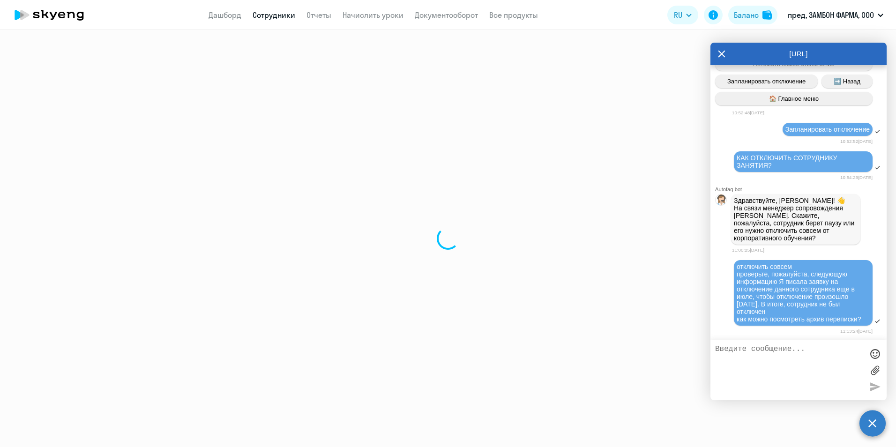
select select "30"
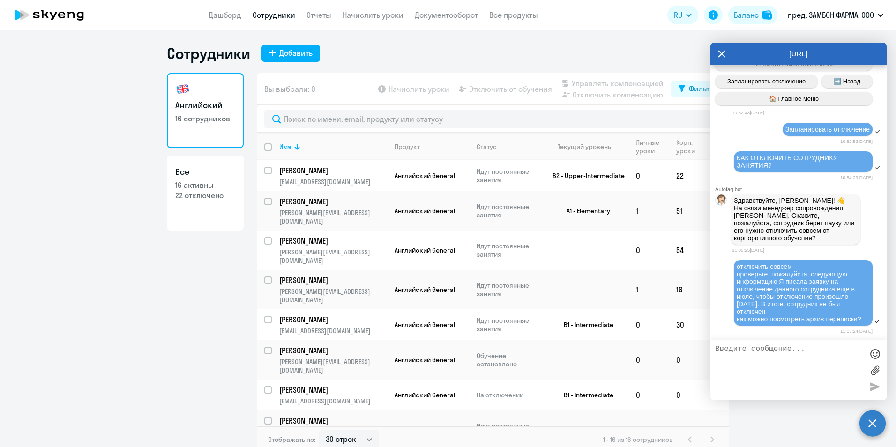
click at [722, 52] on icon at bounding box center [721, 54] width 7 height 22
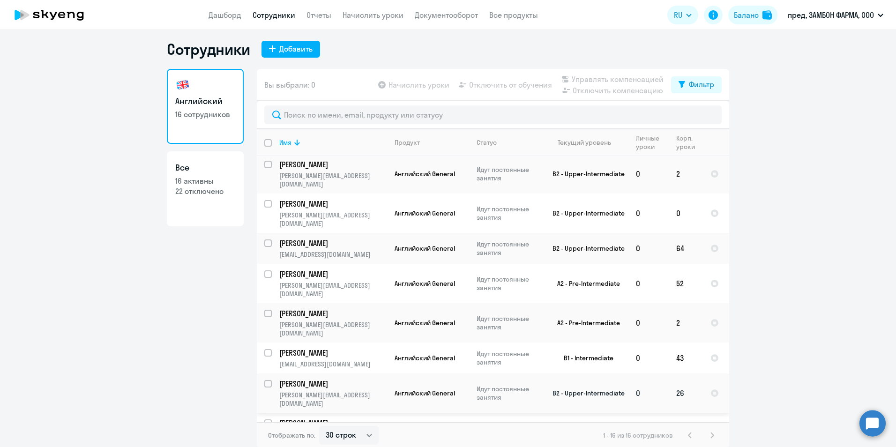
scroll to position [6, 0]
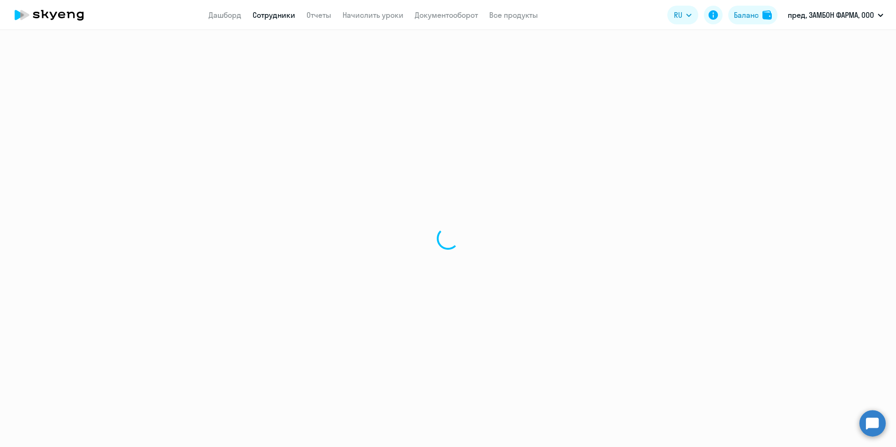
select select "english"
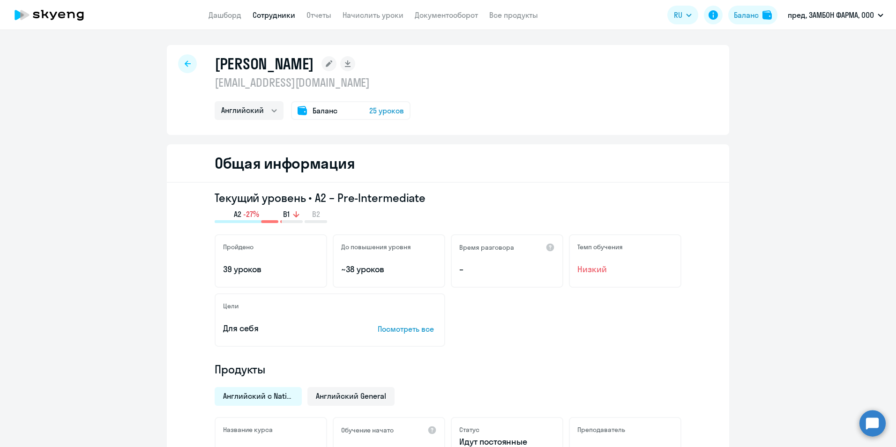
click at [189, 61] on div at bounding box center [187, 63] width 19 height 19
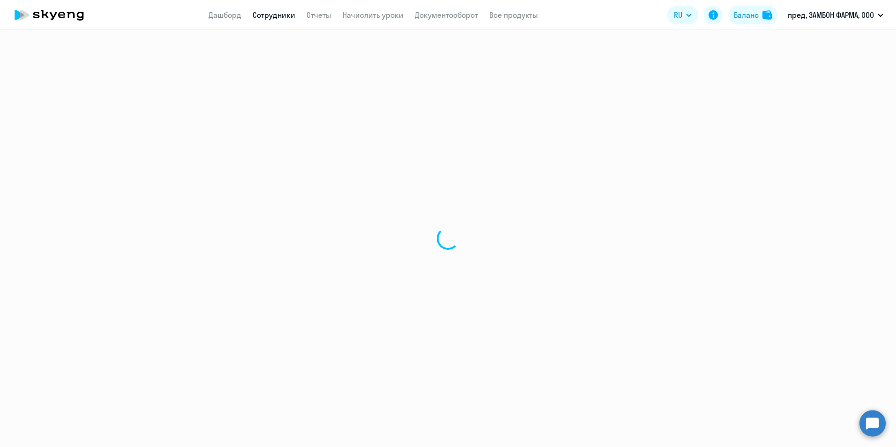
select select "30"
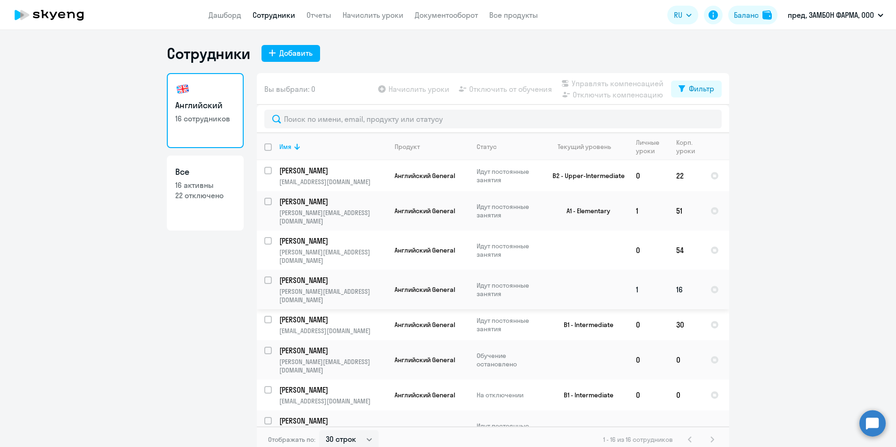
click at [330, 270] on td "[PERSON_NAME] [PERSON_NAME][EMAIL_ADDRESS][DOMAIN_NAME]" at bounding box center [329, 289] width 115 height 39
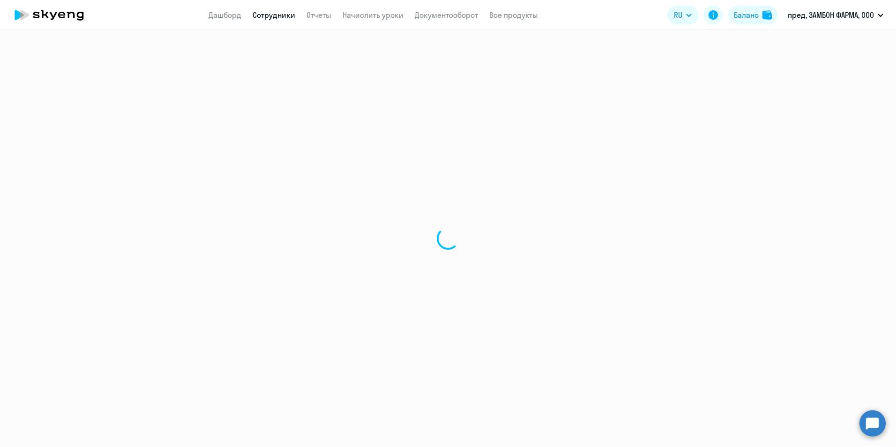
select select "english"
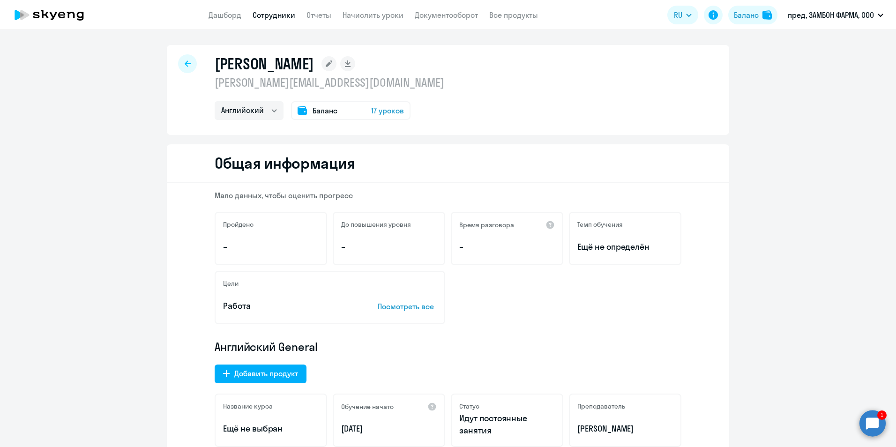
click at [275, 13] on link "Сотрудники" at bounding box center [274, 14] width 43 height 9
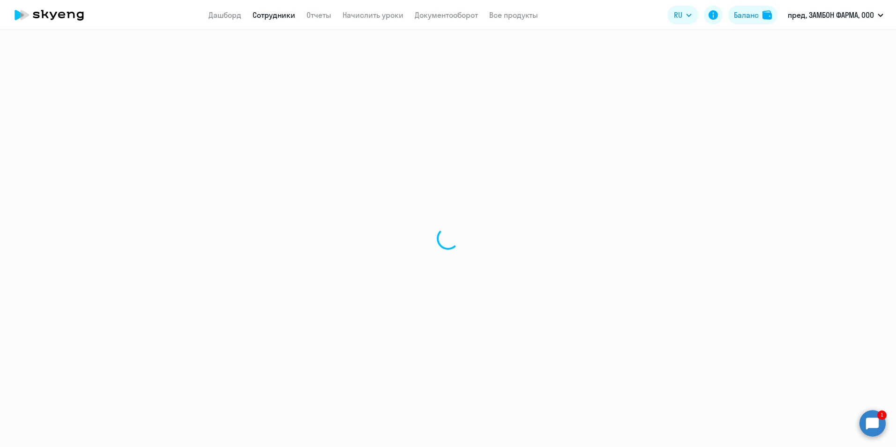
select select "30"
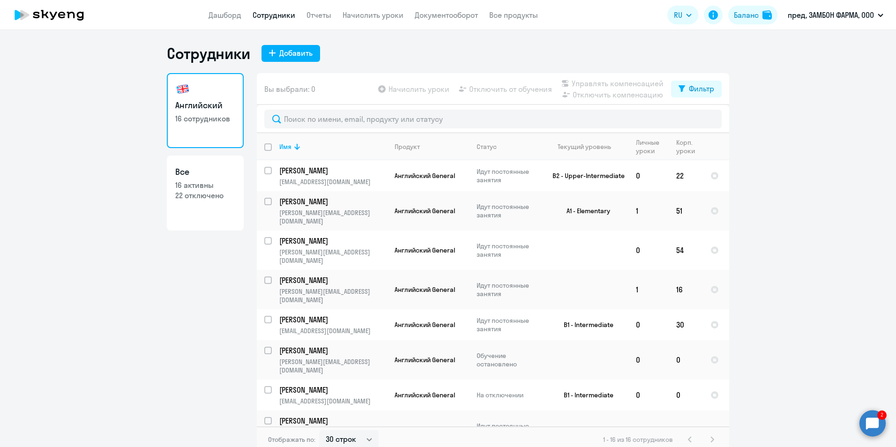
click at [873, 422] on circle at bounding box center [872, 423] width 26 height 26
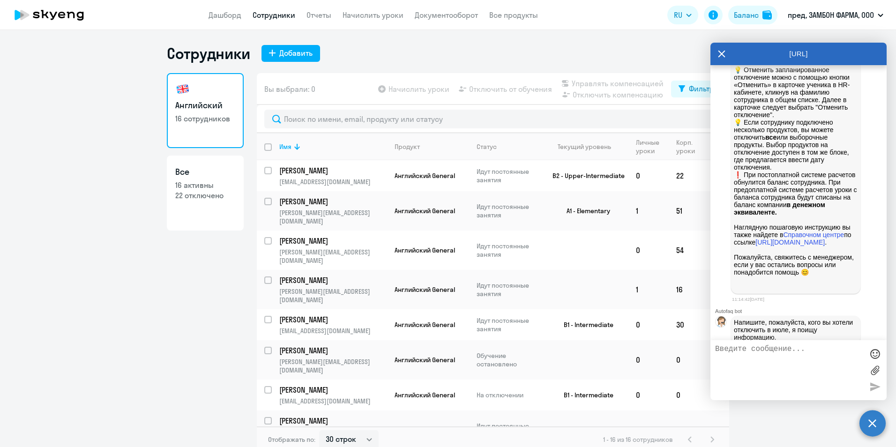
scroll to position [931, 0]
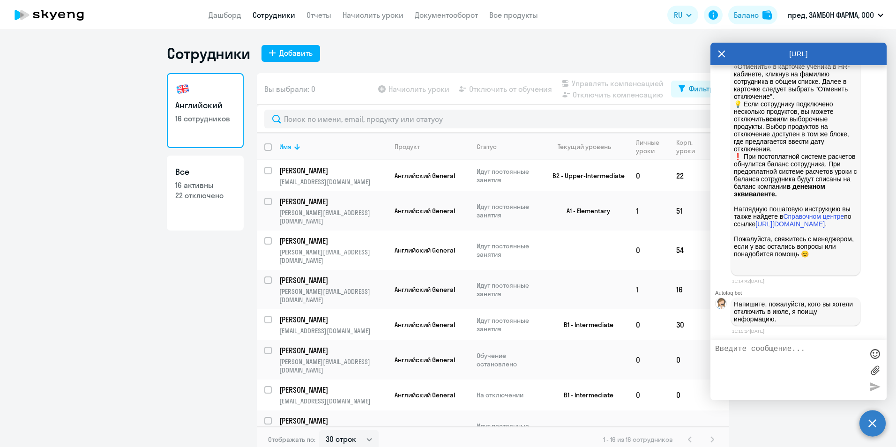
click at [748, 354] on textarea at bounding box center [789, 370] width 148 height 51
type textarea "[PERSON_NAME]"
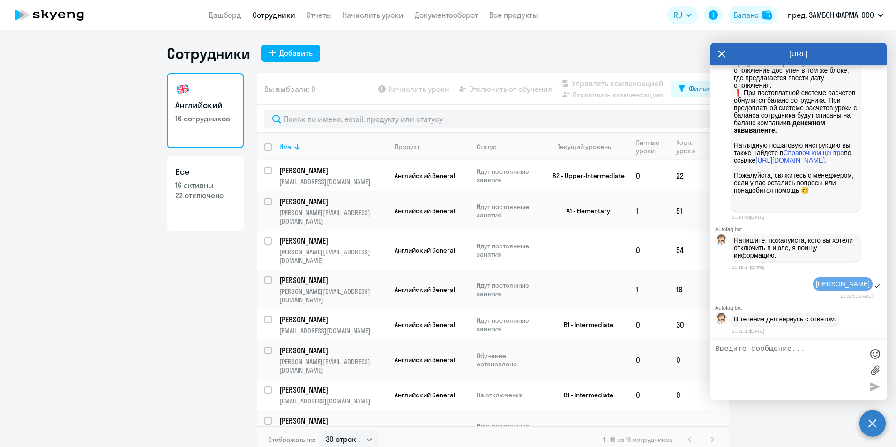
scroll to position [994, 0]
click at [788, 351] on textarea at bounding box center [789, 370] width 148 height 51
type textarea "спасибо"
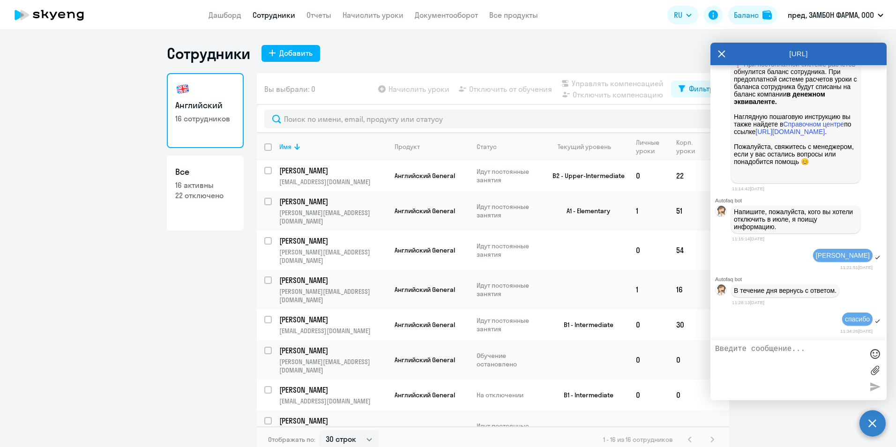
click at [537, 56] on div "Сотрудники Добавить" at bounding box center [448, 53] width 562 height 19
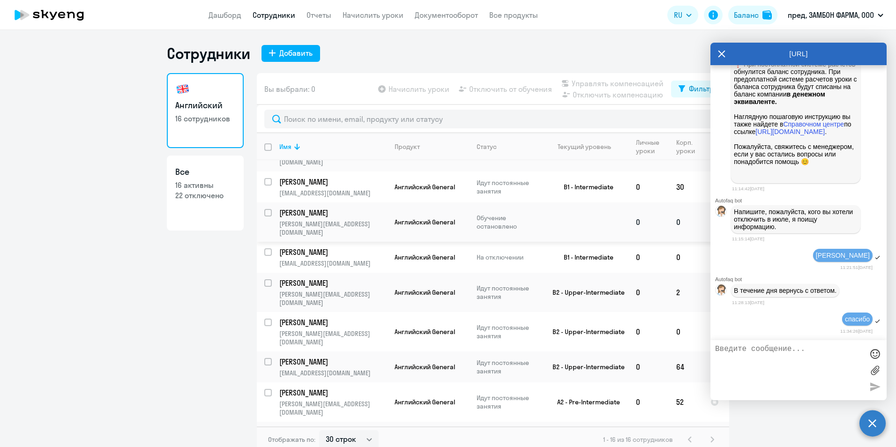
scroll to position [141, 0]
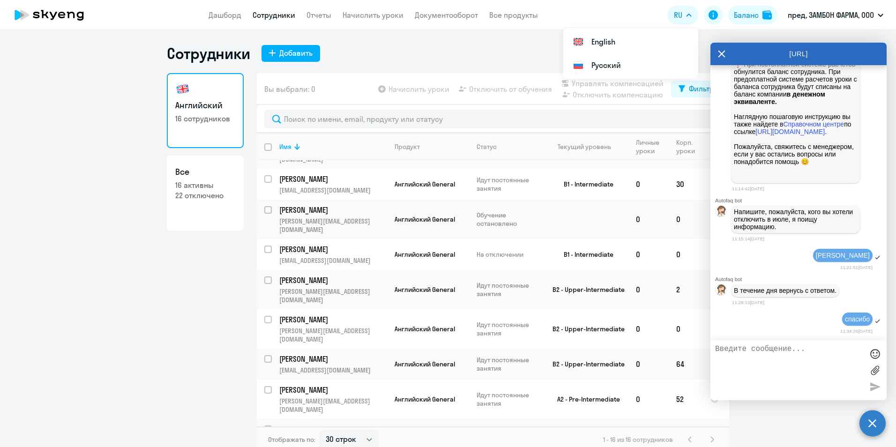
click at [723, 54] on icon at bounding box center [721, 54] width 7 height 22
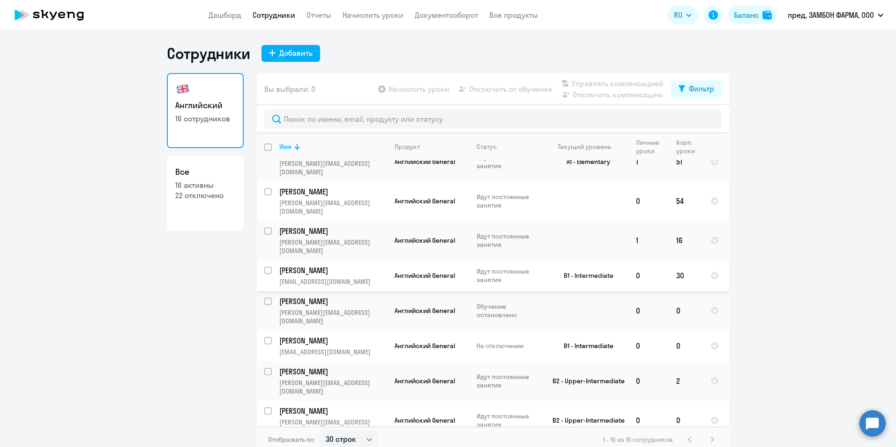
scroll to position [0, 0]
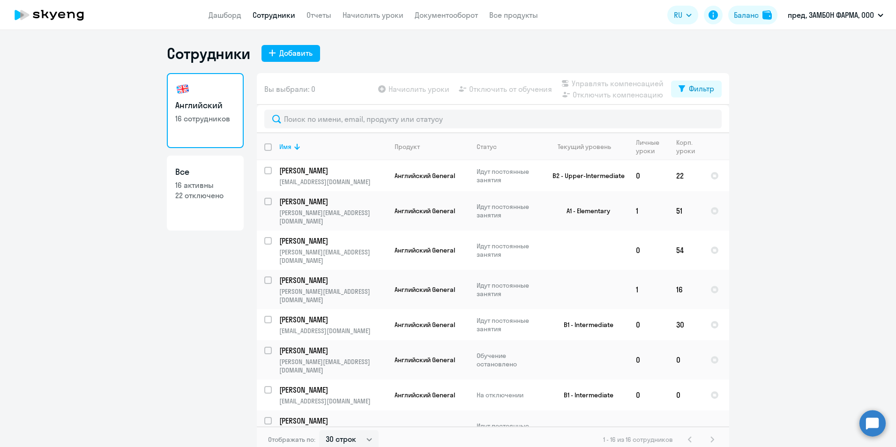
click at [868, 425] on circle at bounding box center [872, 423] width 26 height 26
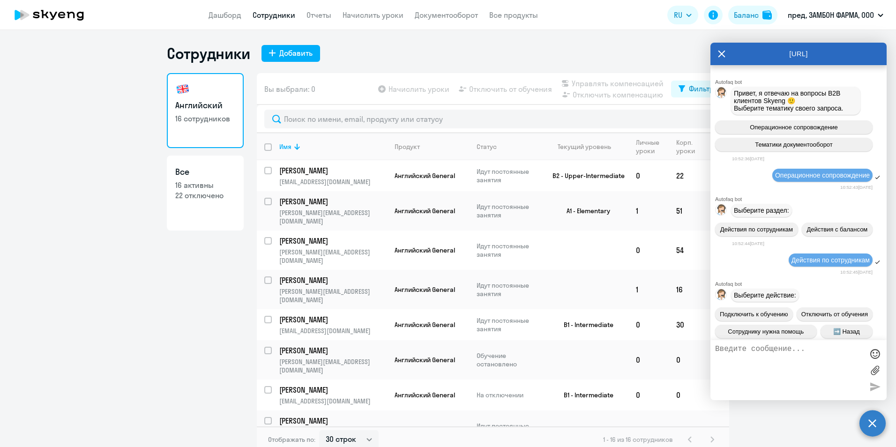
scroll to position [1019, 0]
